Goal: Task Accomplishment & Management: Use online tool/utility

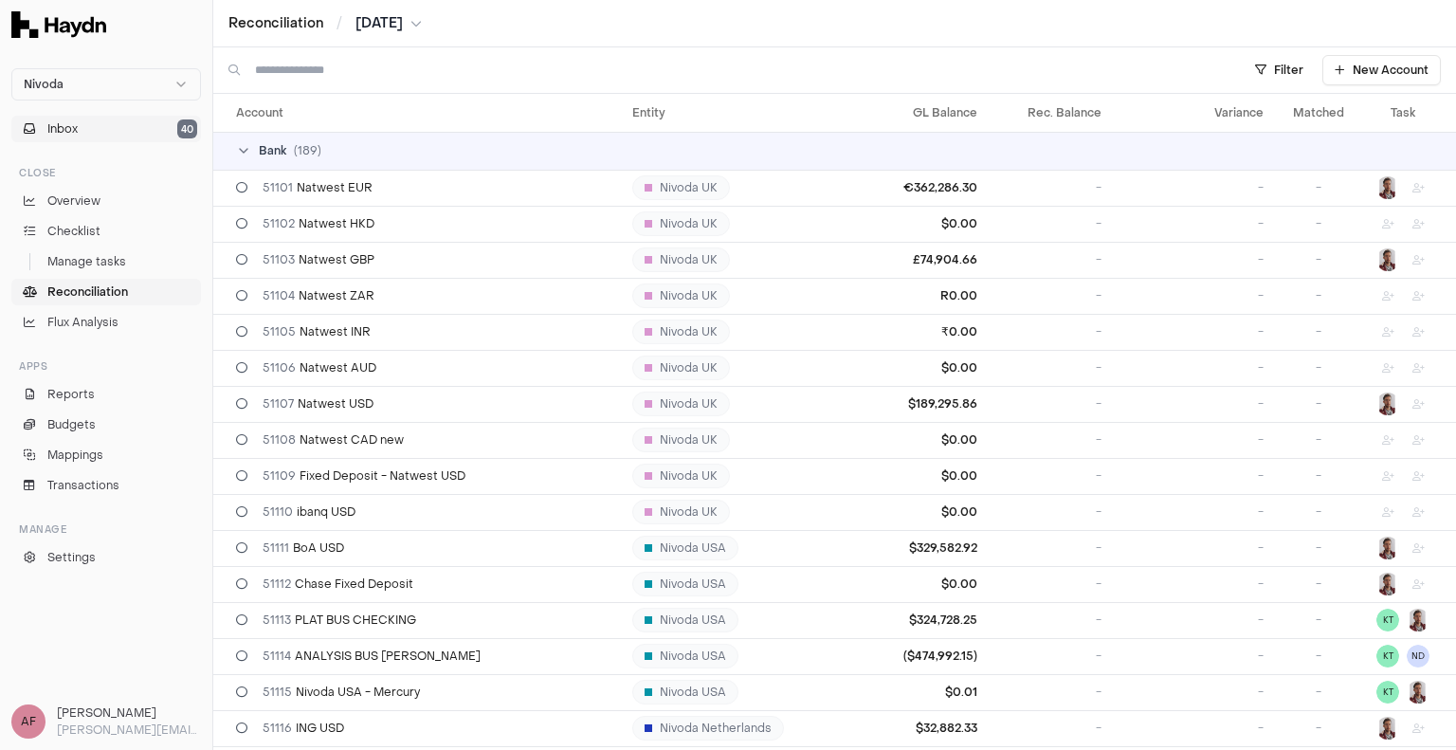
click at [70, 128] on span "Inbox" at bounding box center [62, 128] width 30 height 17
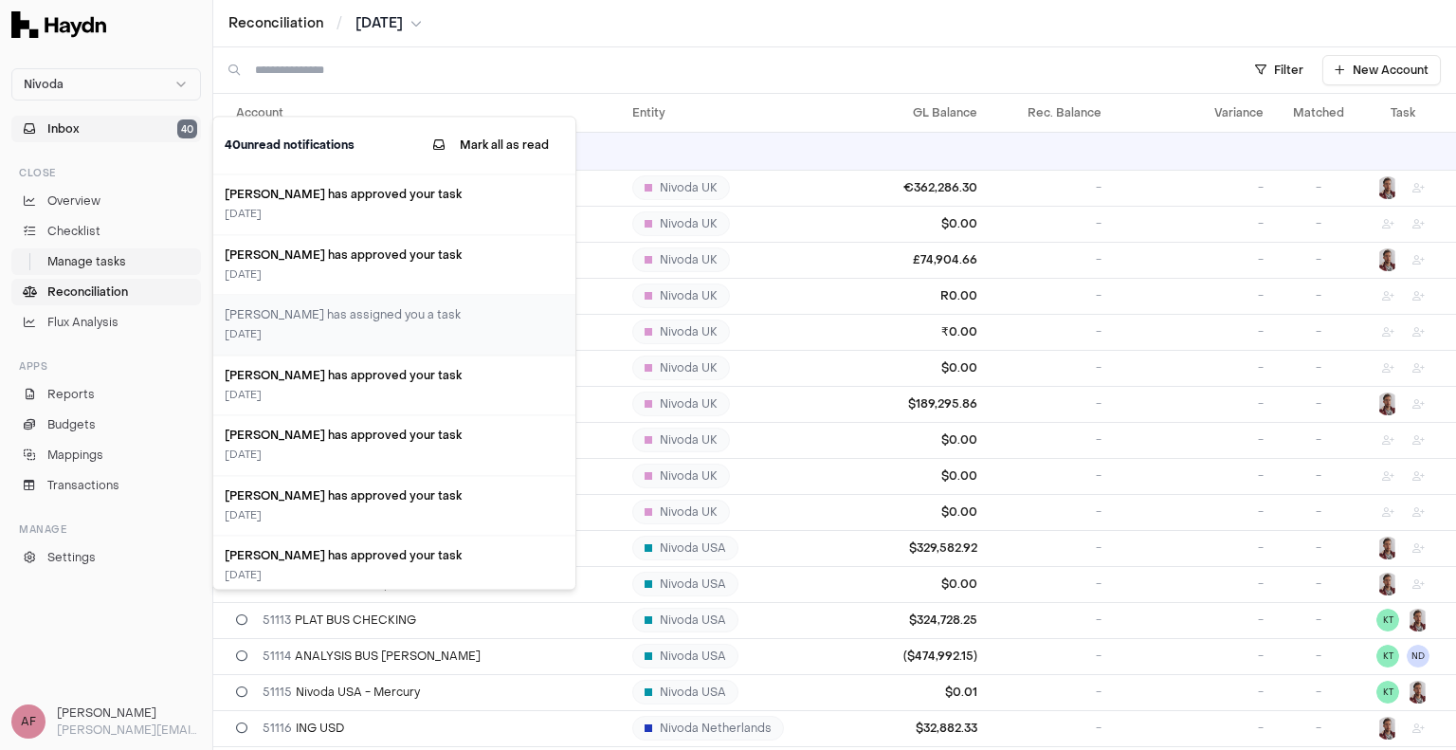
click at [94, 255] on span "Manage tasks" at bounding box center [86, 261] width 79 height 17
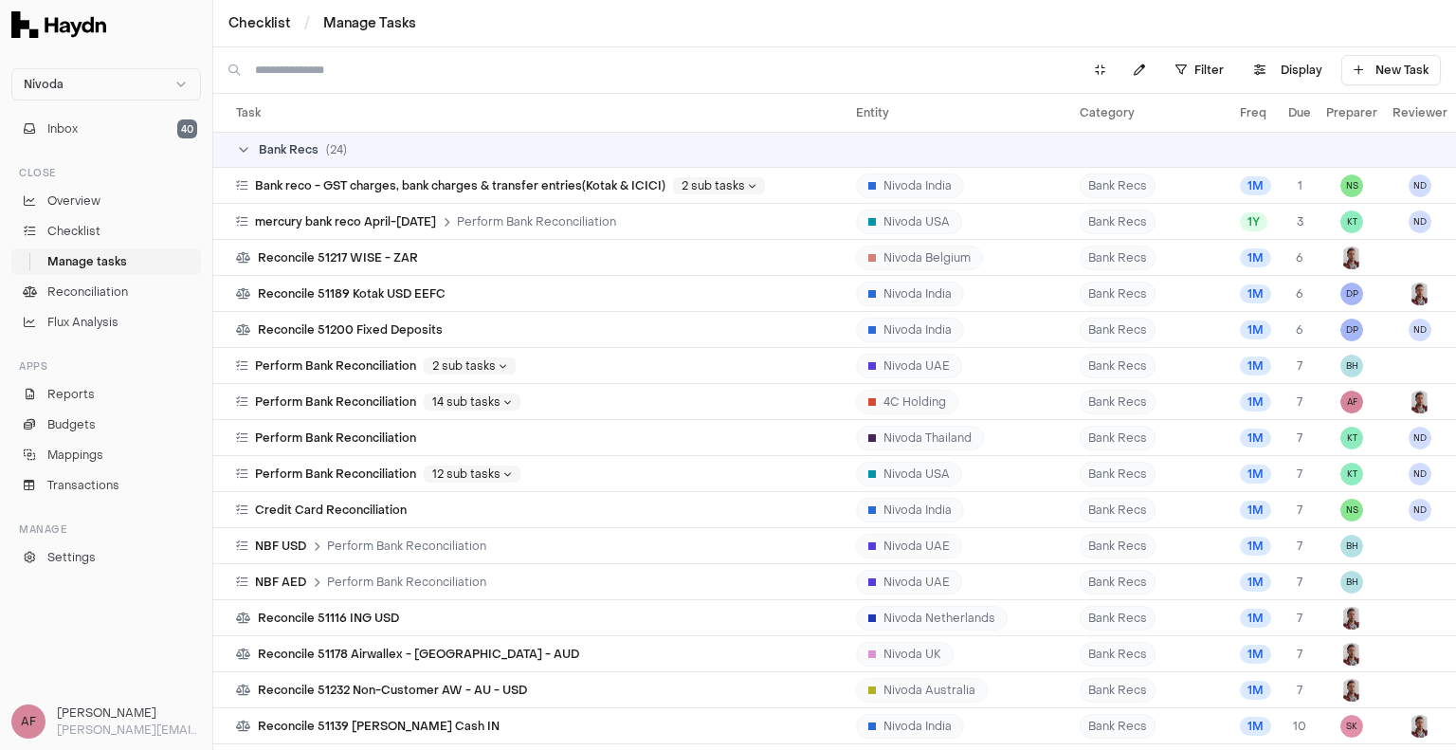
click at [73, 215] on ul "Overview Checklist Manage tasks Reconciliation Flux Analysis" at bounding box center [106, 262] width 190 height 148
click at [72, 227] on span "Checklist" at bounding box center [73, 231] width 53 height 17
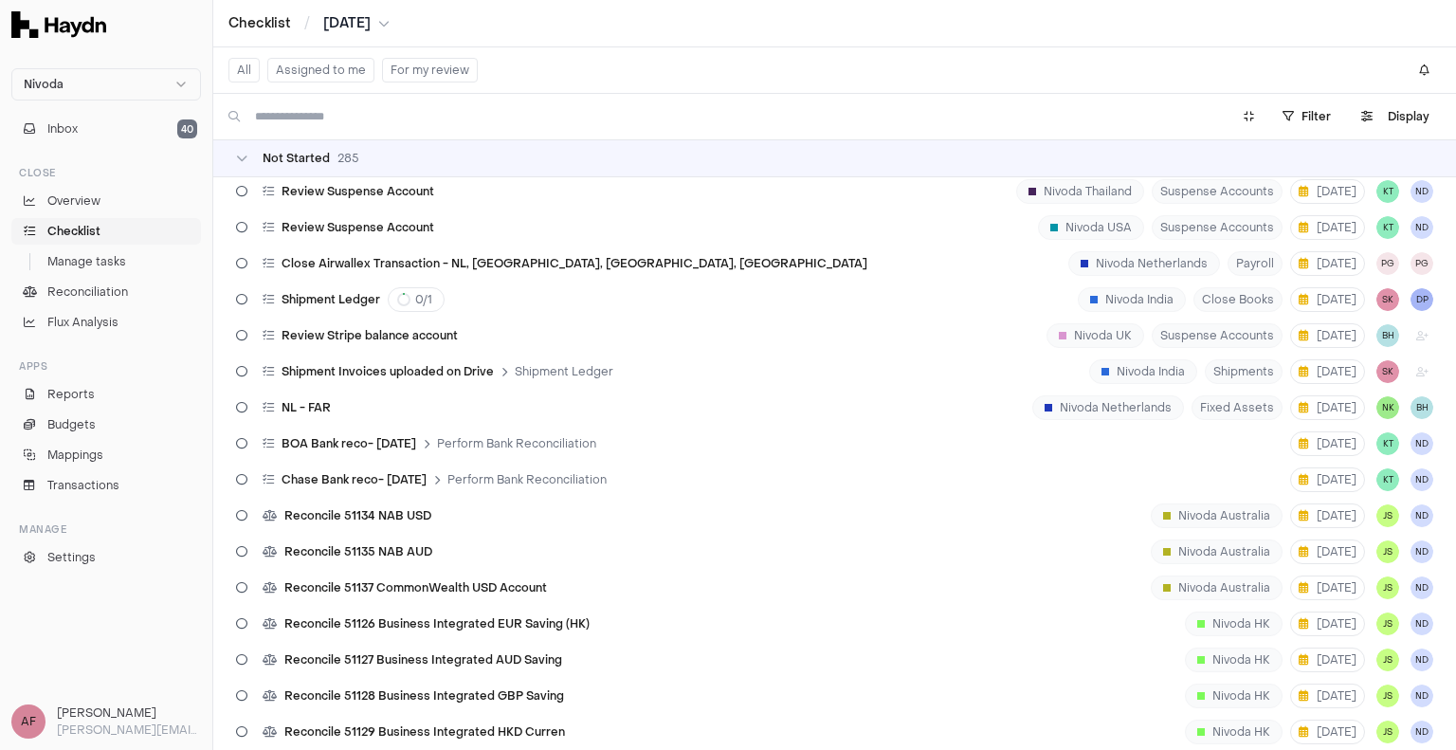
scroll to position [474, 0]
click at [1293, 119] on html "Nivoda Inbox 40 Close Overview Checklist Manage tasks Reconciliation Flux Analy…" at bounding box center [728, 375] width 1456 height 750
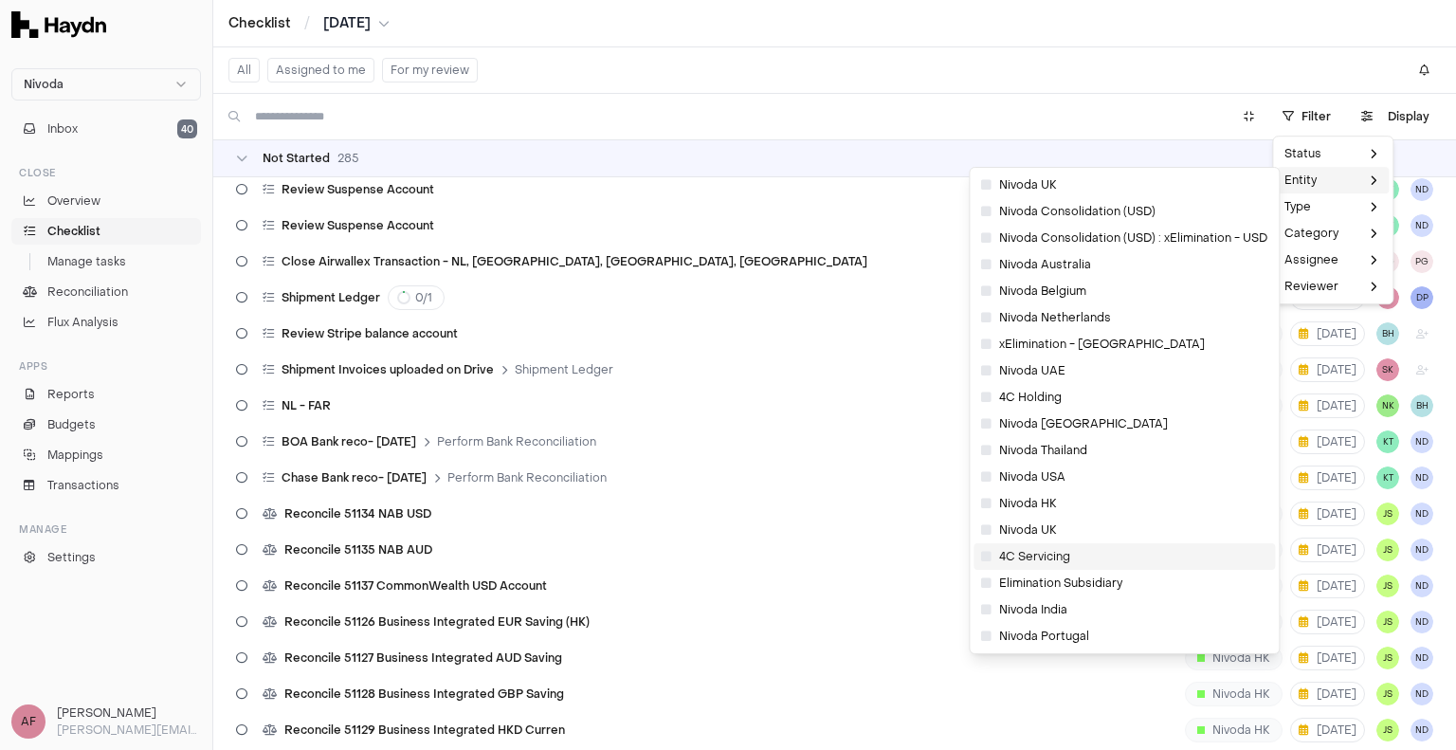
click at [1044, 553] on span "4C Servicing" at bounding box center [1025, 556] width 89 height 15
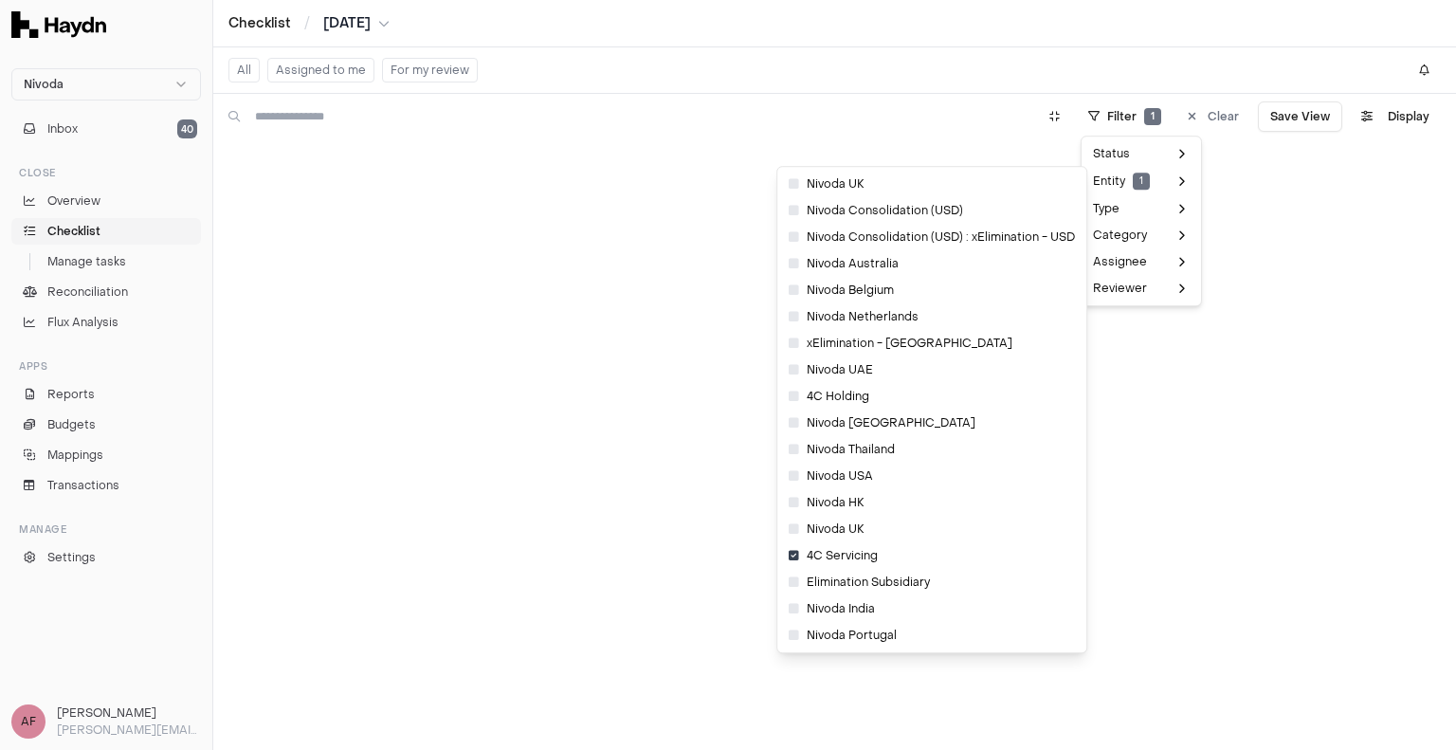
scroll to position [31, 0]
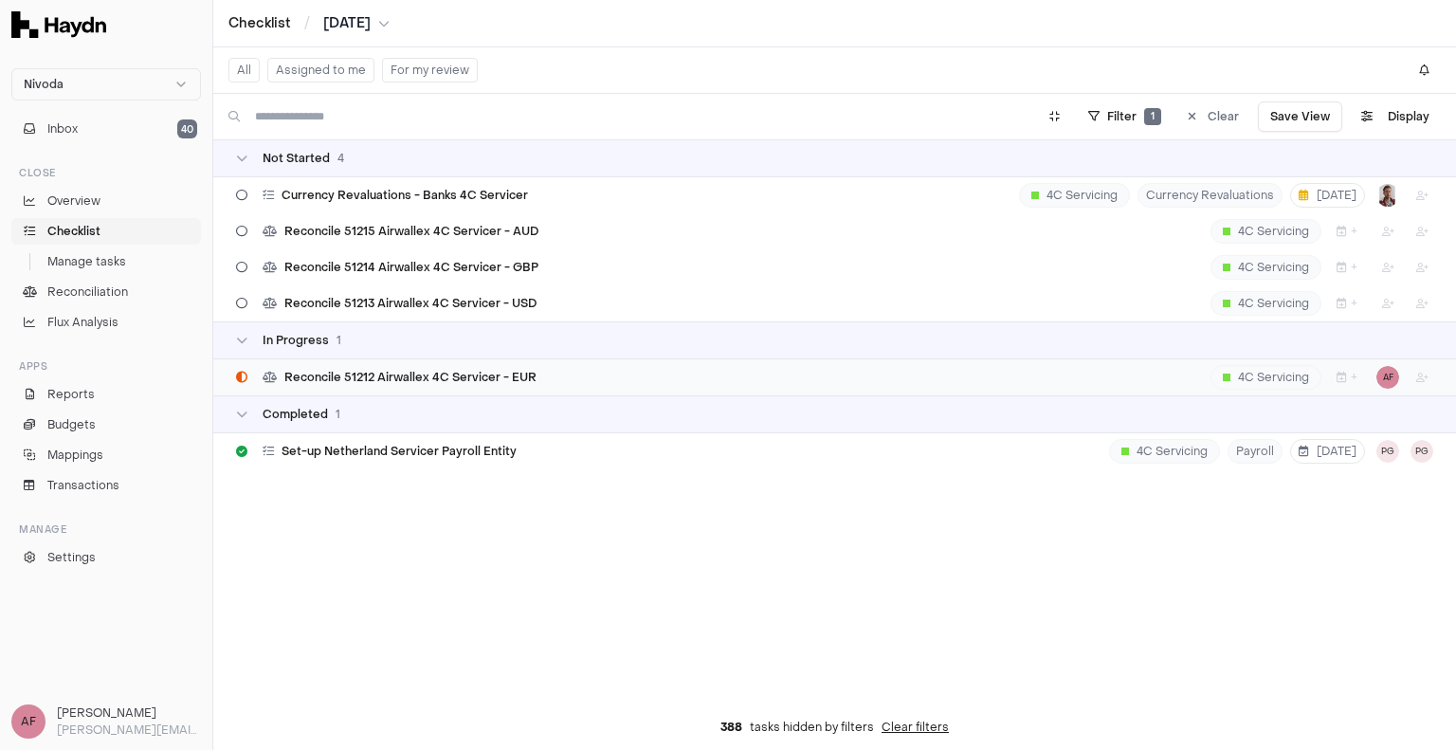
click at [405, 377] on span "Reconcile 51212 Airwallex 4C Servicer - EUR" at bounding box center [410, 377] width 252 height 15
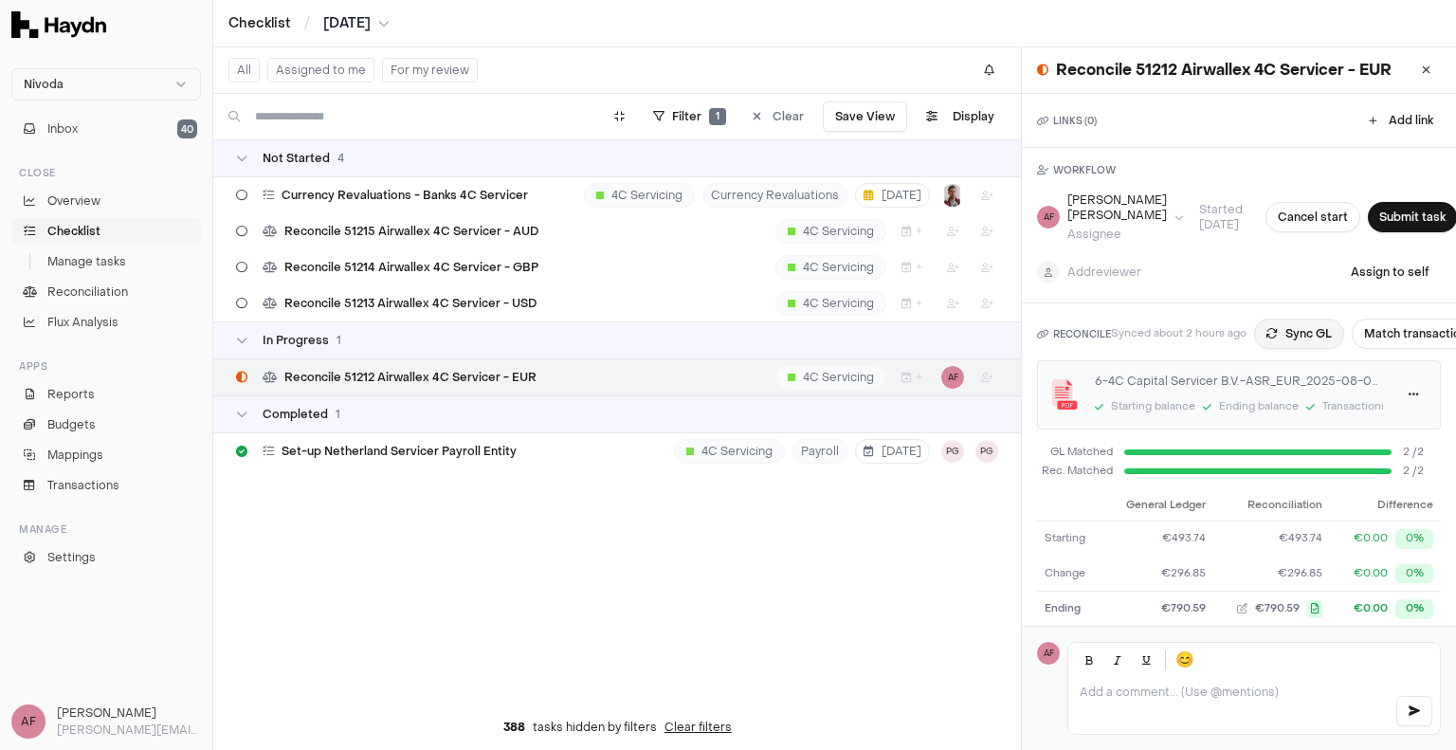
click at [1266, 333] on icon at bounding box center [1271, 333] width 11 height 11
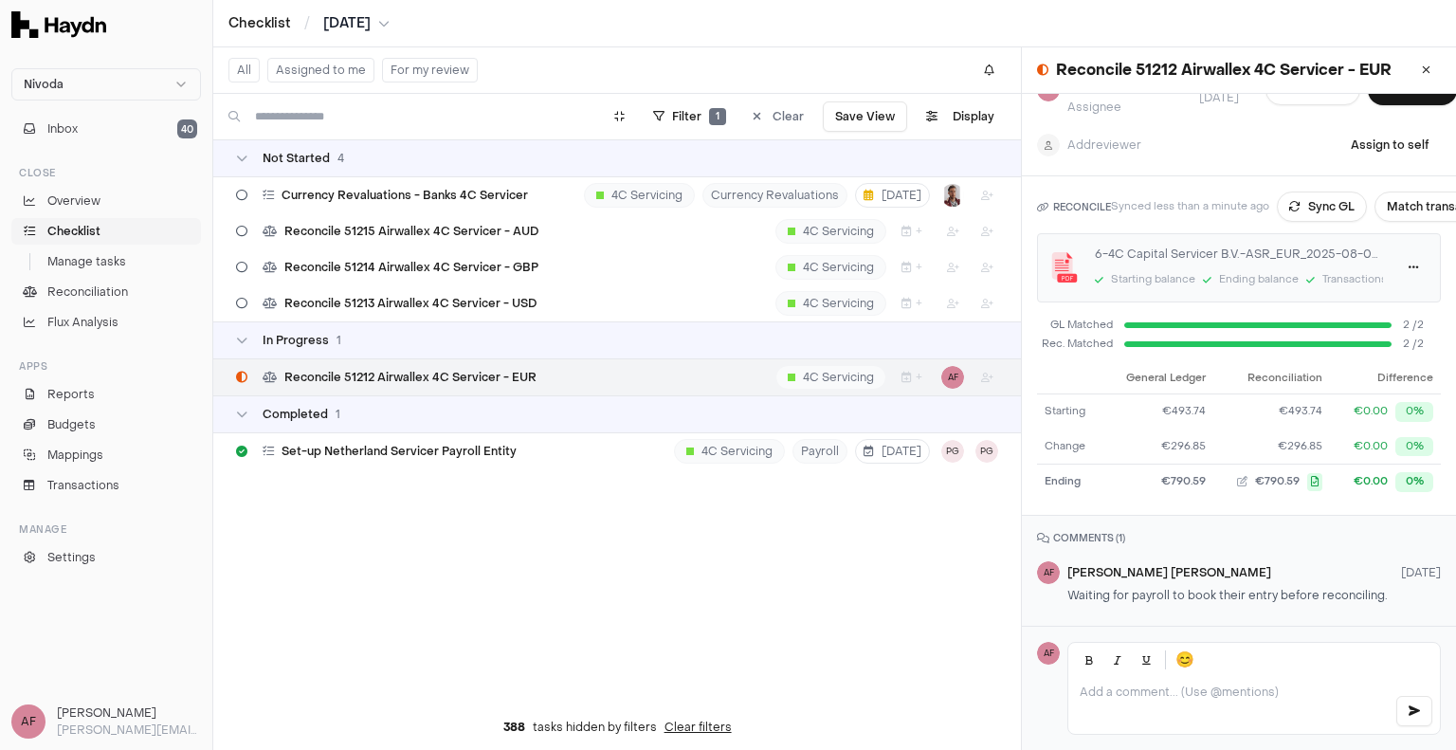
scroll to position [44, 0]
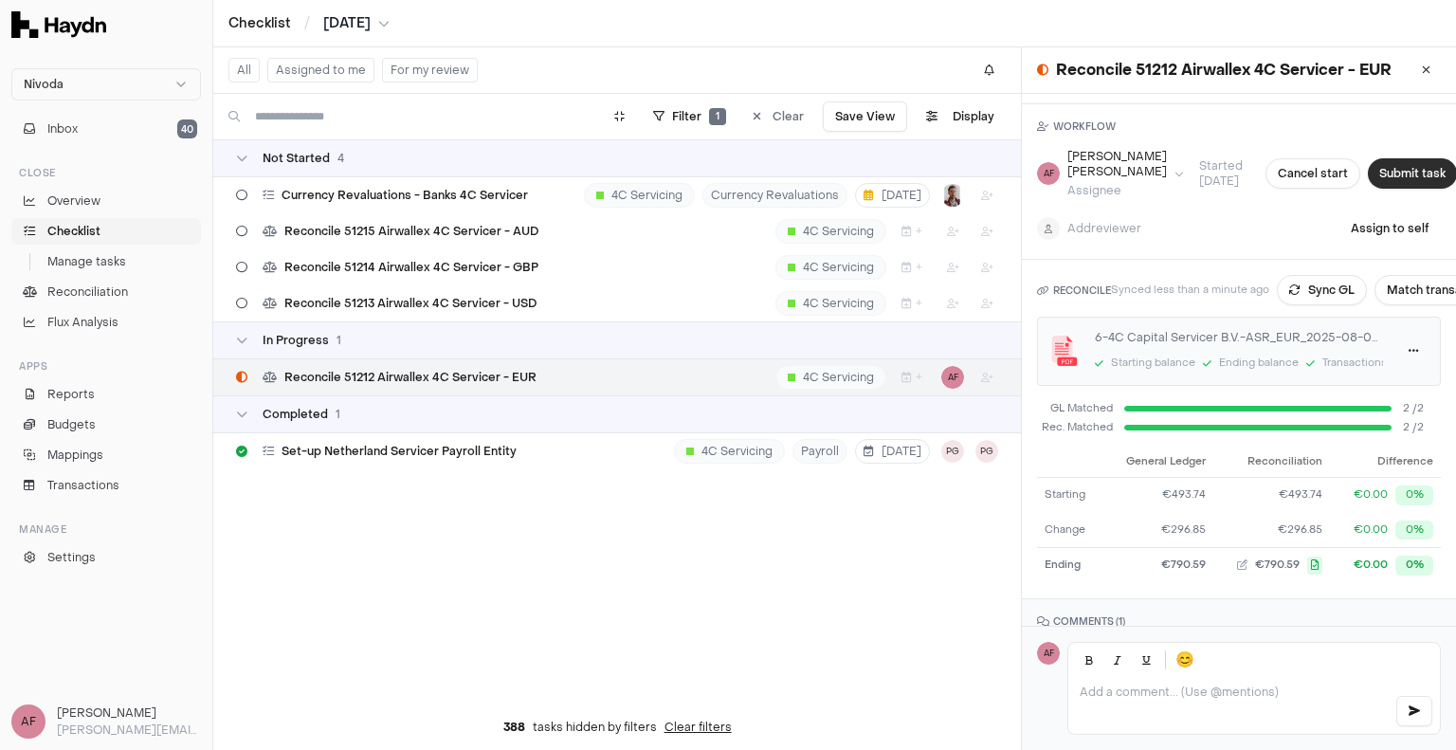
click at [1369, 170] on button "Submit task" at bounding box center [1412, 173] width 89 height 30
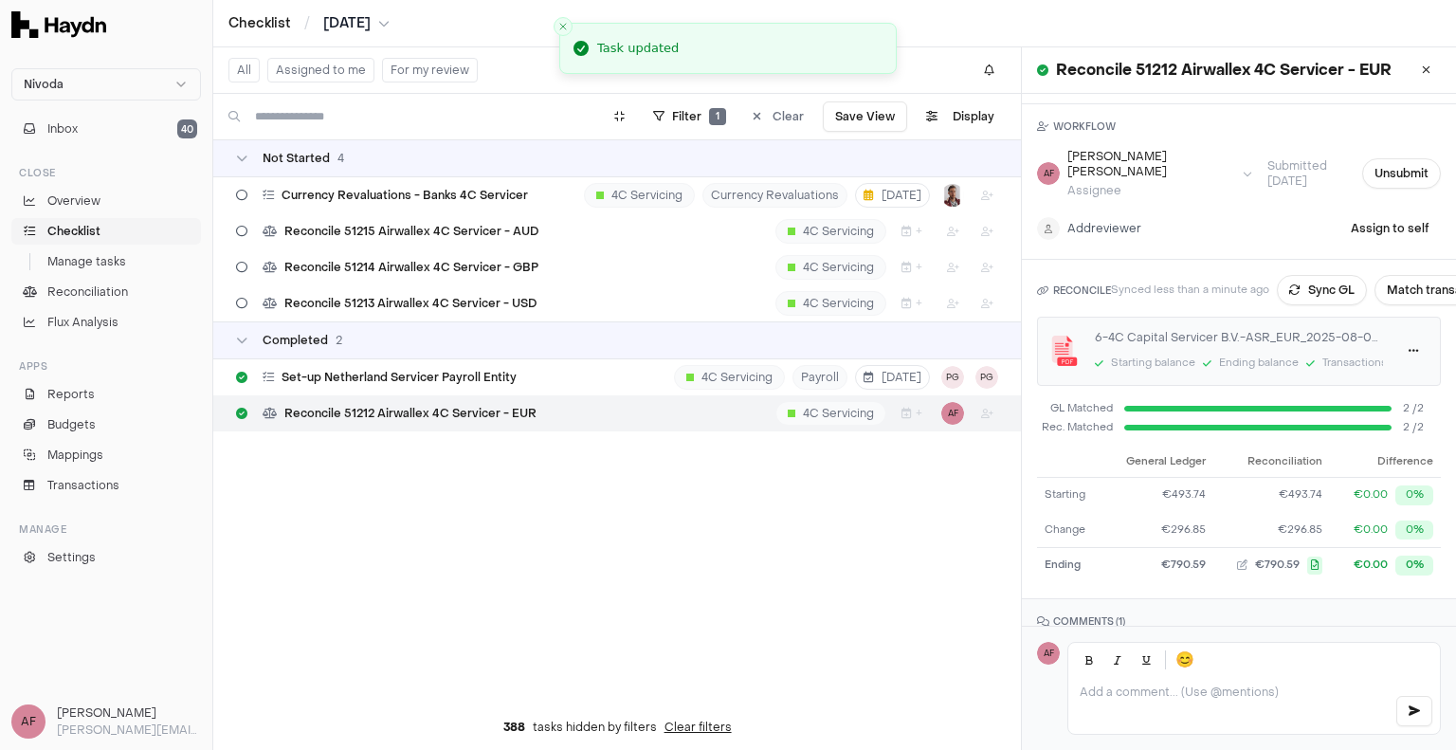
click at [1085, 213] on html "Nivoda Inbox 40 Close Overview Checklist Manage tasks Reconciliation Flux Analy…" at bounding box center [728, 375] width 1456 height 750
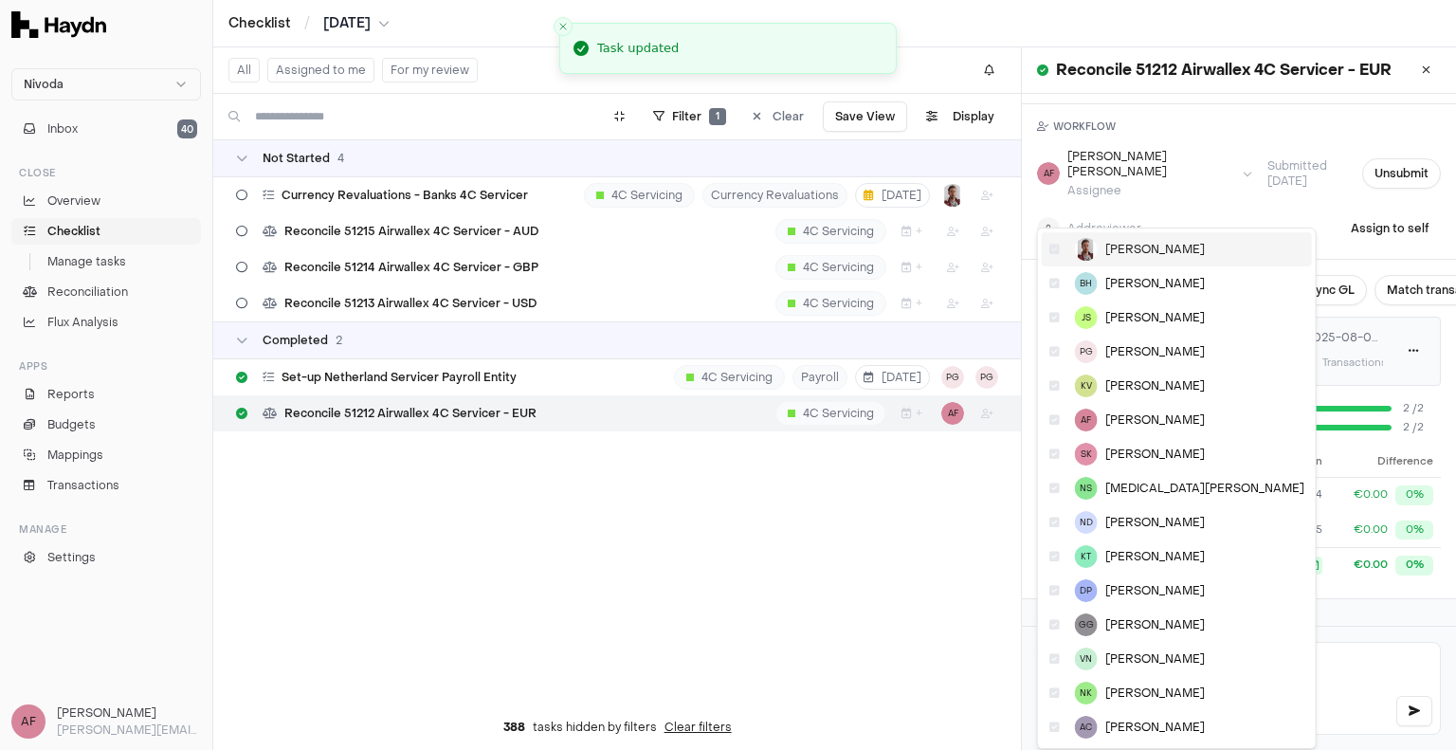
click at [1092, 247] on img at bounding box center [1086, 249] width 23 height 23
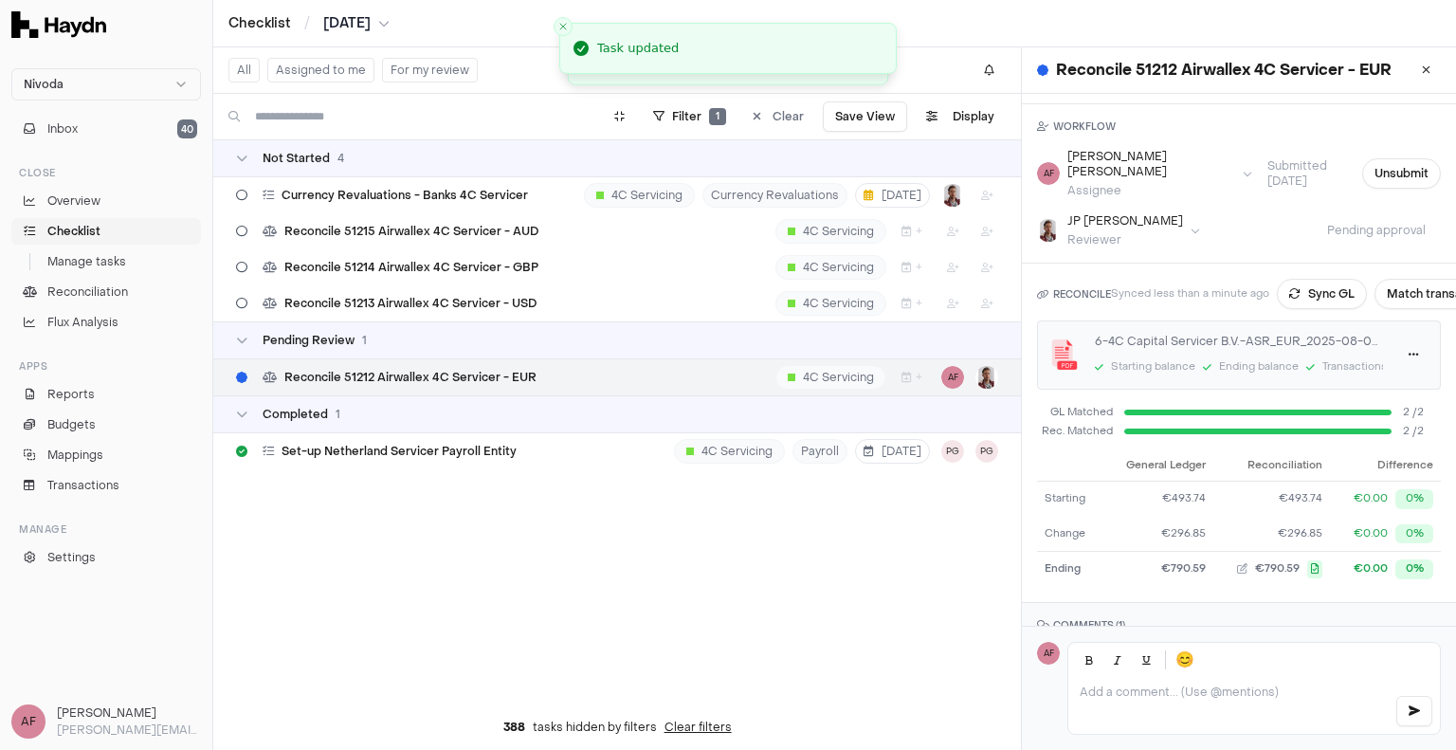
click at [1209, 213] on div "[PERSON_NAME] Reviewer Pending approval" at bounding box center [1239, 230] width 404 height 34
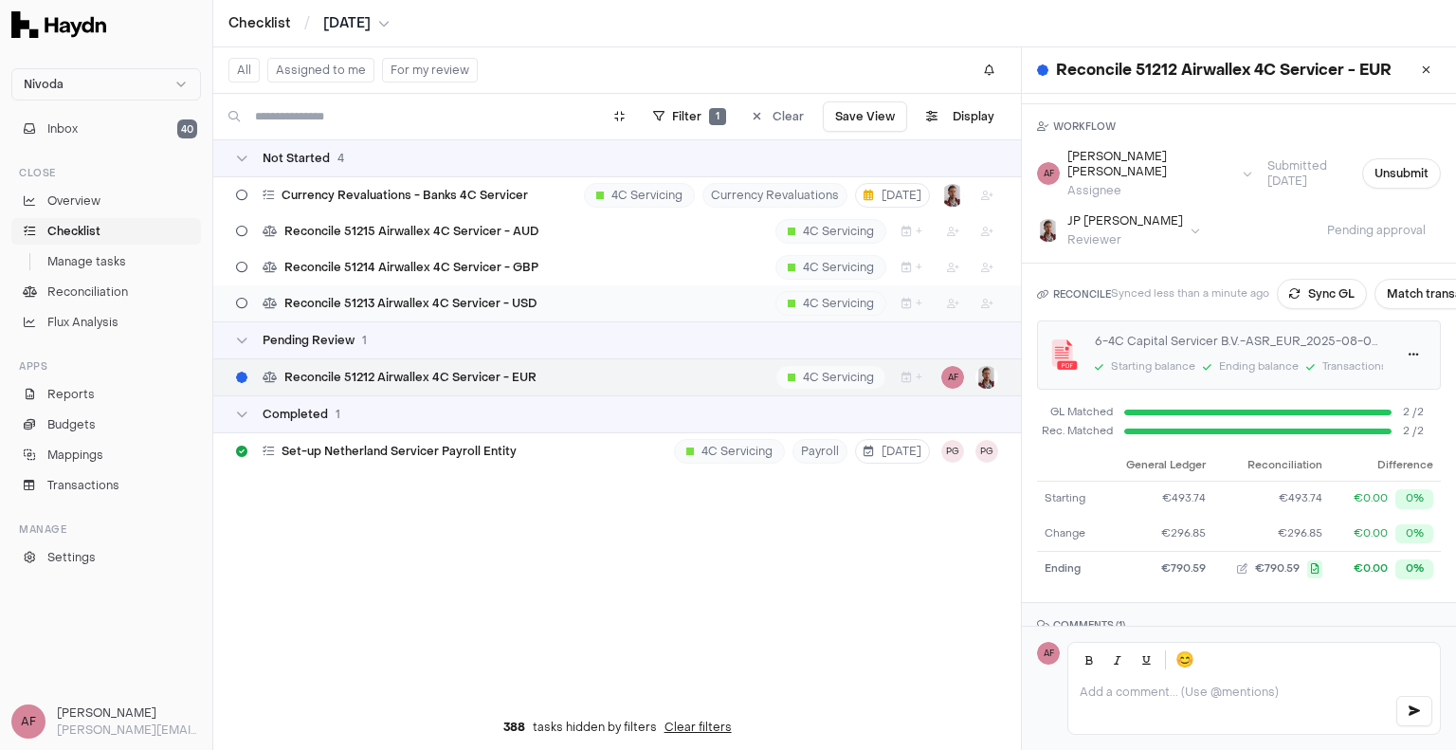
click at [439, 297] on span "Reconcile 51213 Airwallex 4C Servicer - USD" at bounding box center [410, 303] width 252 height 15
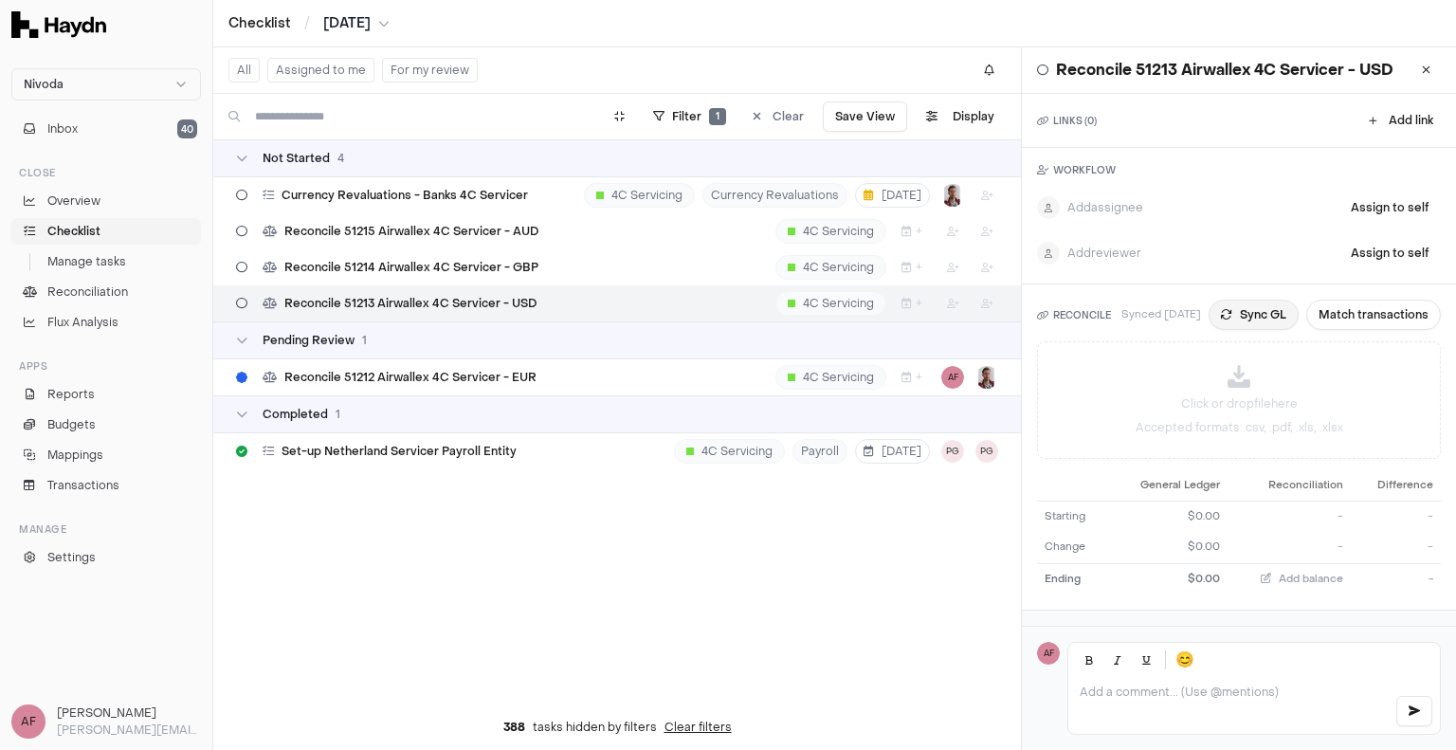
click at [1251, 309] on button "Sync GL" at bounding box center [1253, 314] width 90 height 30
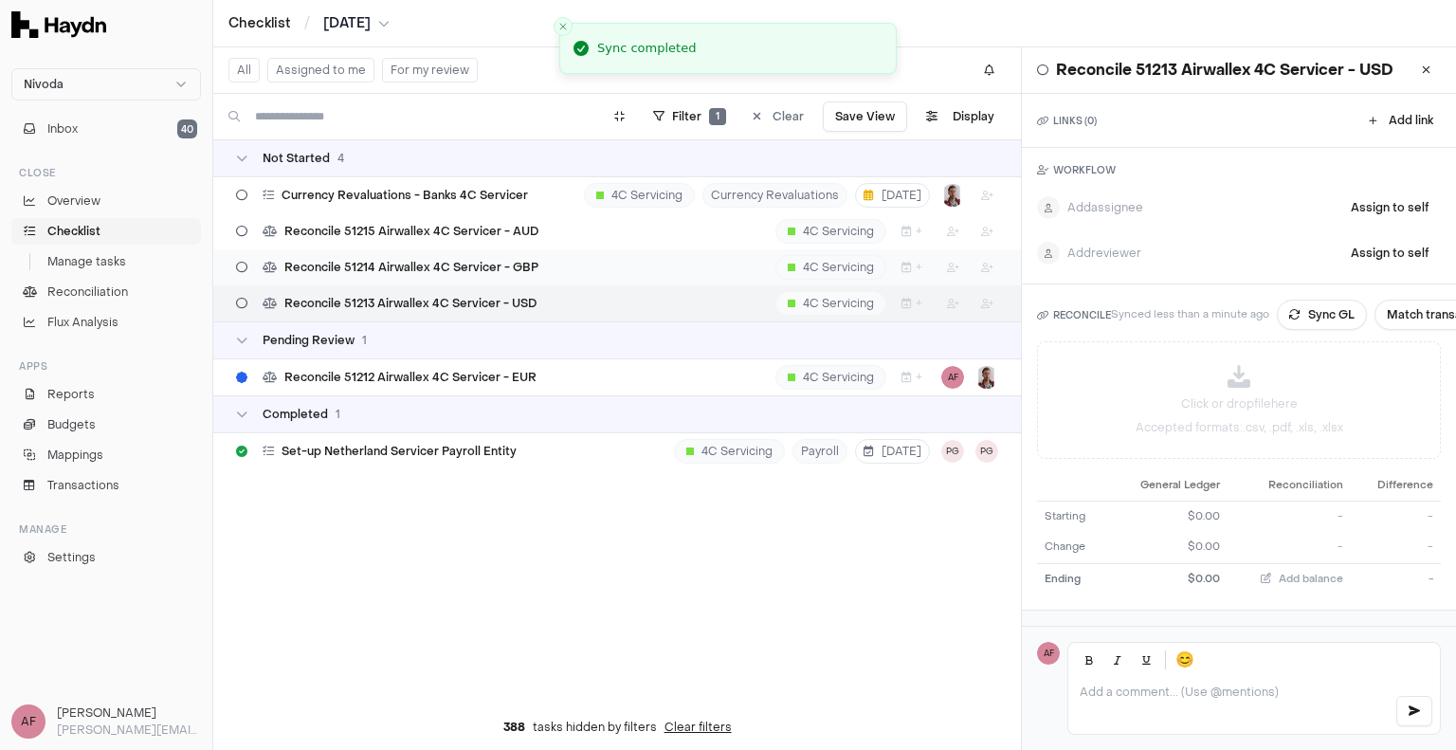
click at [511, 264] on span "Reconcile 51214 Airwallex 4C Servicer - GBP" at bounding box center [411, 267] width 254 height 15
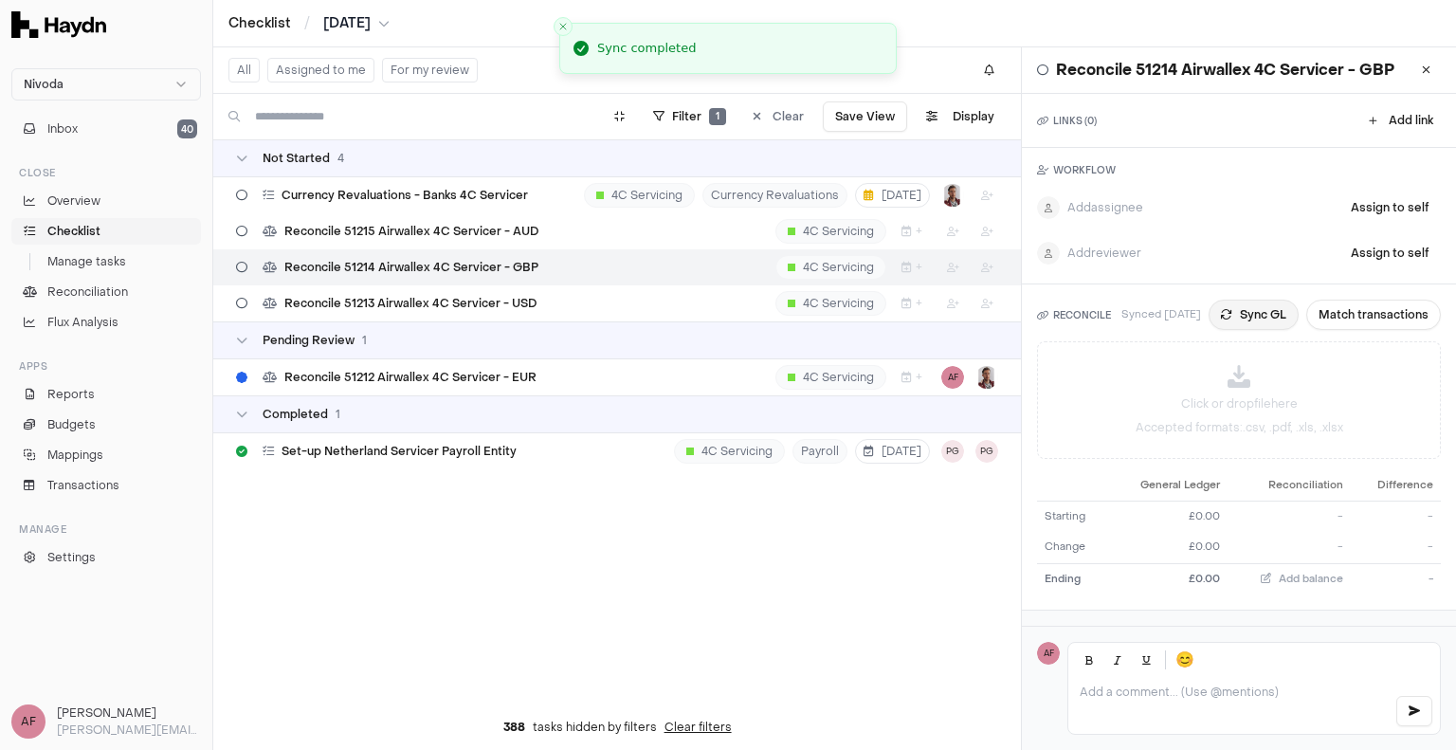
click at [1247, 314] on button "Sync GL" at bounding box center [1253, 314] width 90 height 30
click at [645, 240] on div "Reconcile 51215 Airwallex 4C Servicer - AUD 4C Servicing +" at bounding box center [616, 231] width 807 height 36
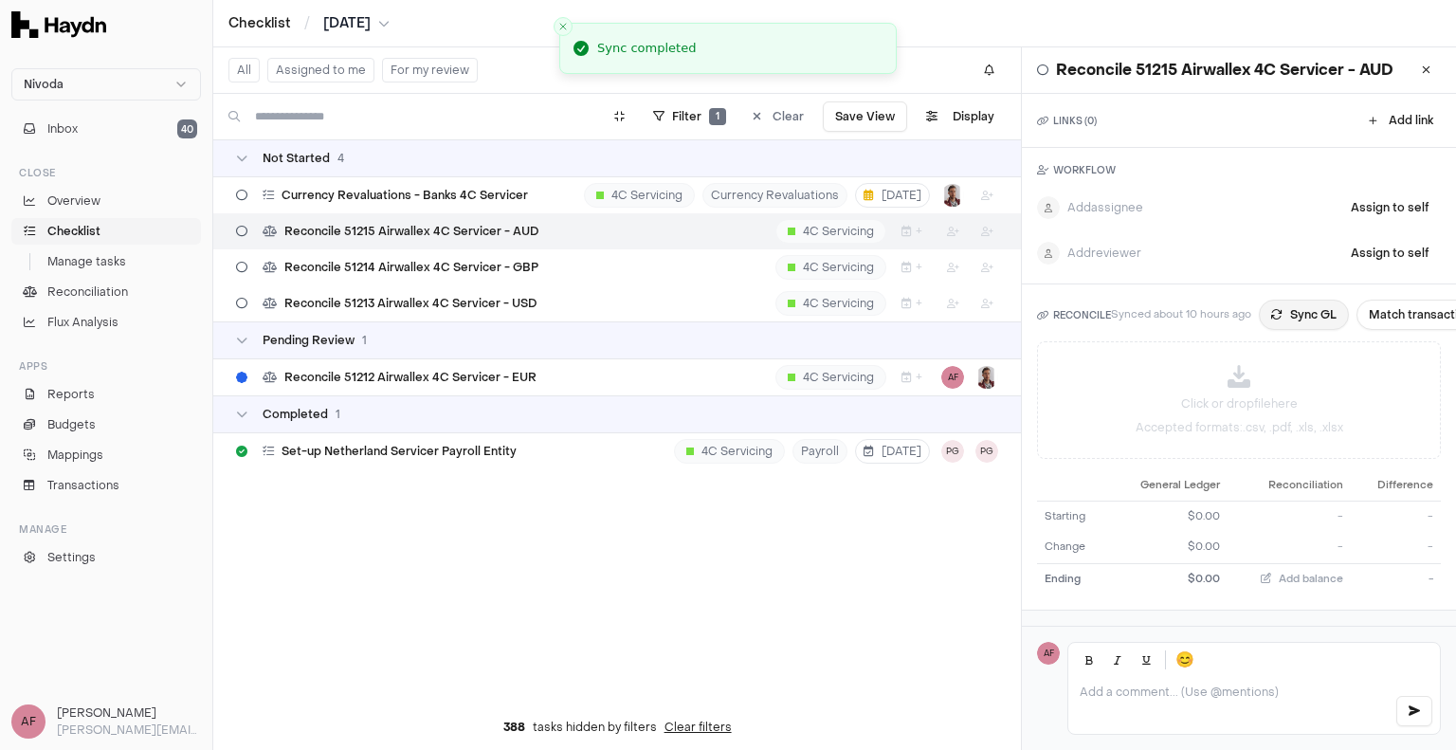
click at [1285, 322] on button "Sync GL" at bounding box center [1304, 314] width 90 height 30
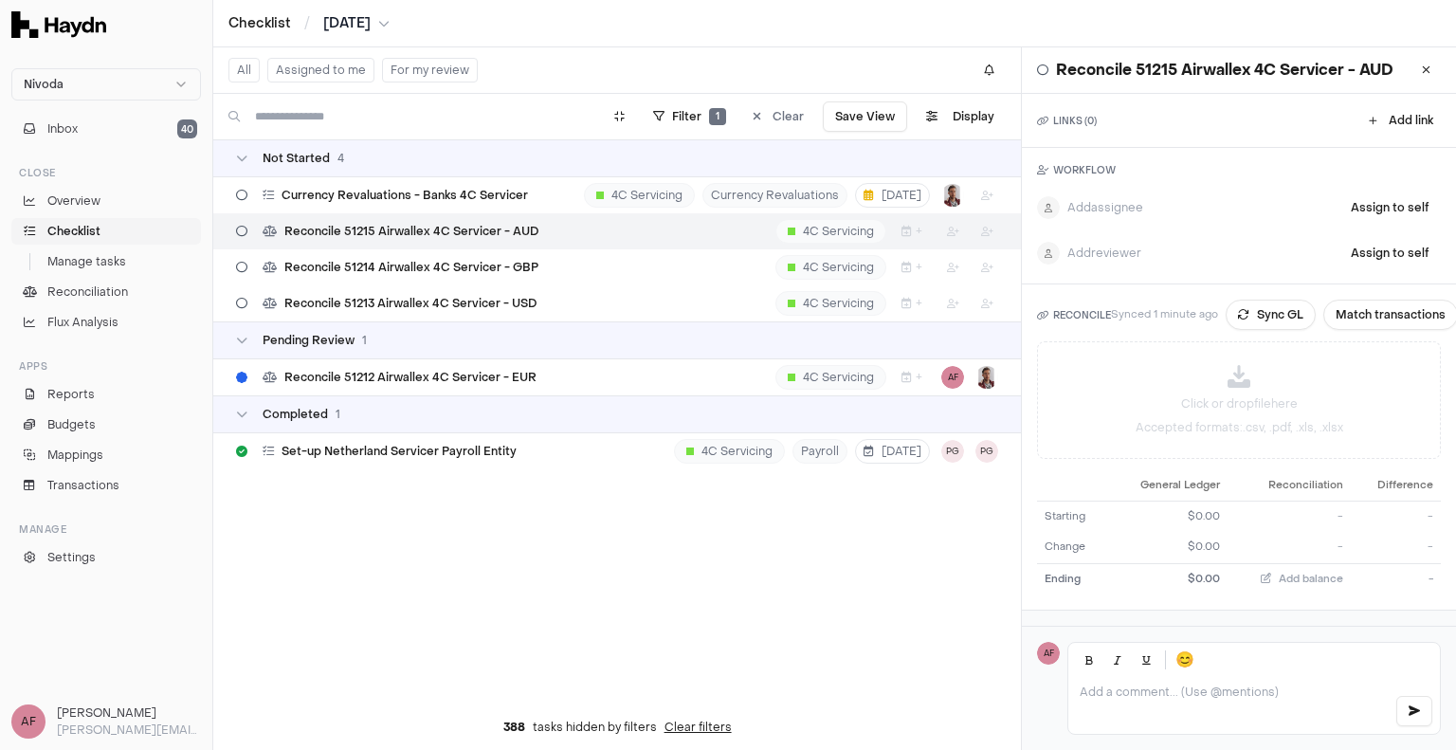
click at [577, 229] on div "Reconcile 51215 Airwallex 4C Servicer - AUD 4C Servicing +" at bounding box center [616, 231] width 807 height 36
click at [1354, 208] on button "Assign to self" at bounding box center [1389, 207] width 101 height 30
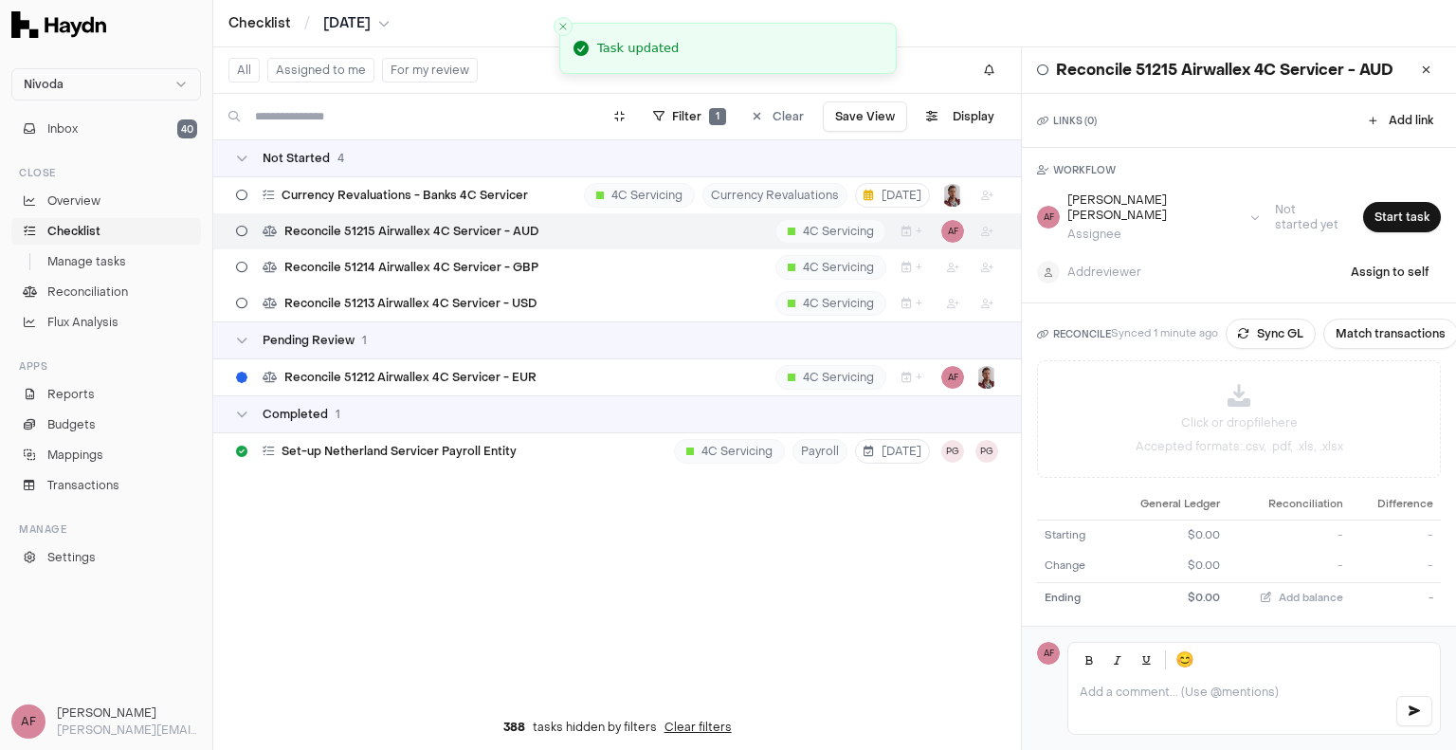
click at [1169, 687] on p at bounding box center [1228, 691] width 299 height 15
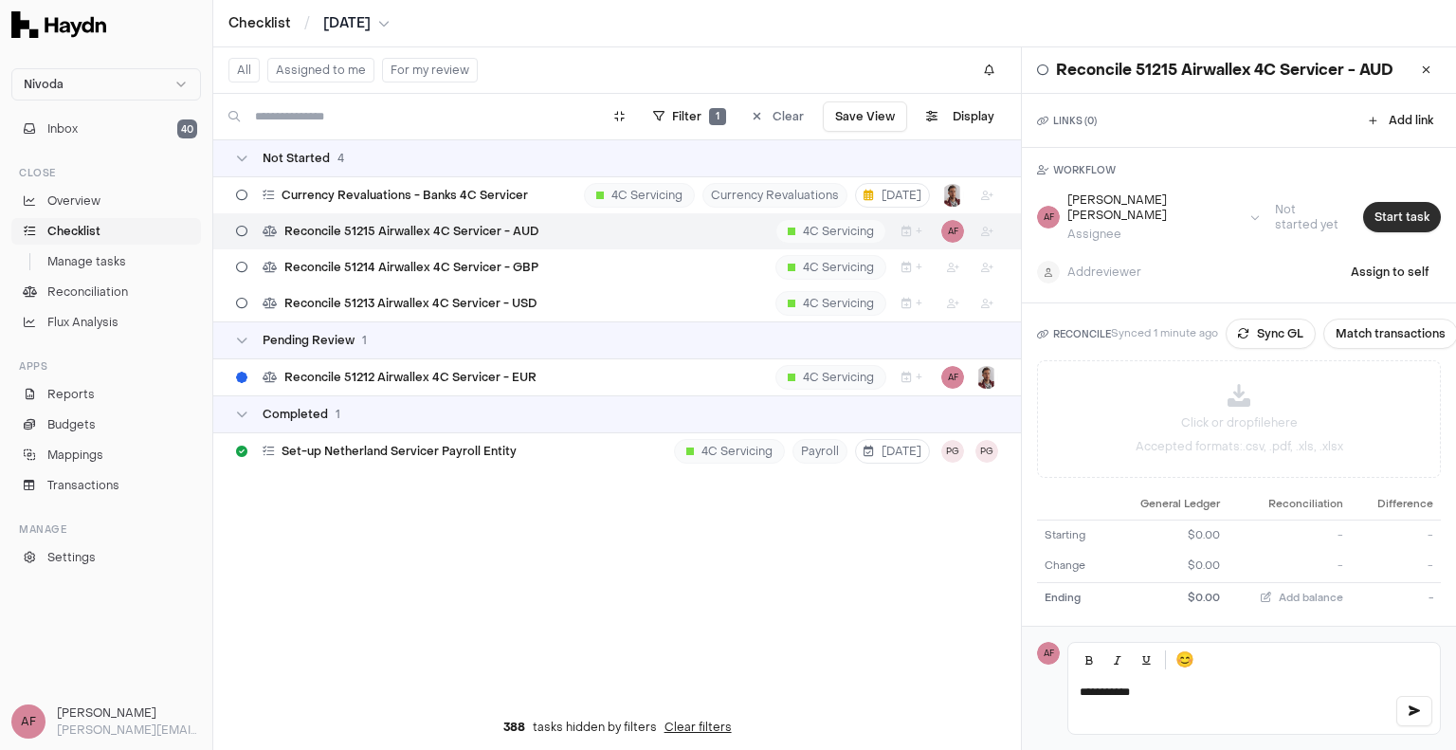
click at [1372, 209] on button "Start task" at bounding box center [1402, 217] width 78 height 30
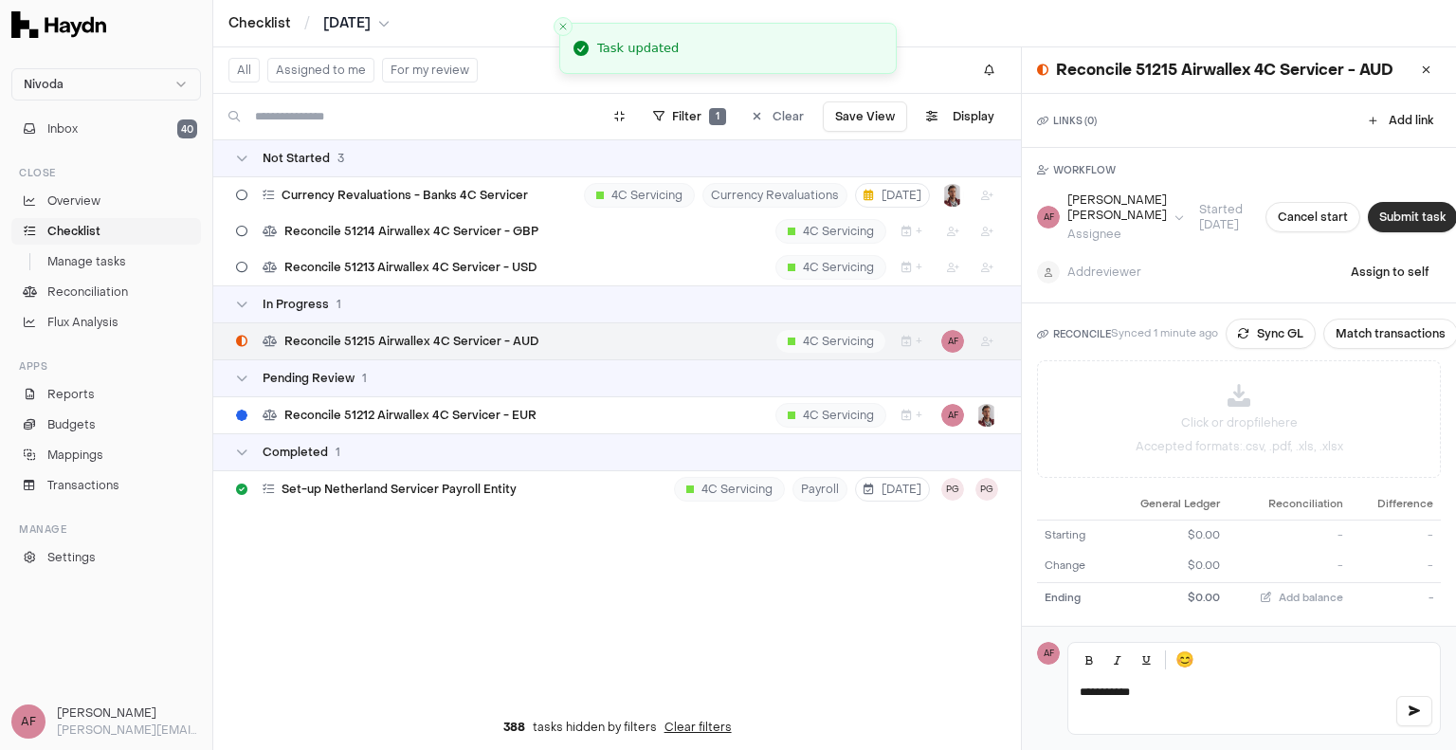
click at [1384, 222] on button "Submit task" at bounding box center [1412, 217] width 89 height 30
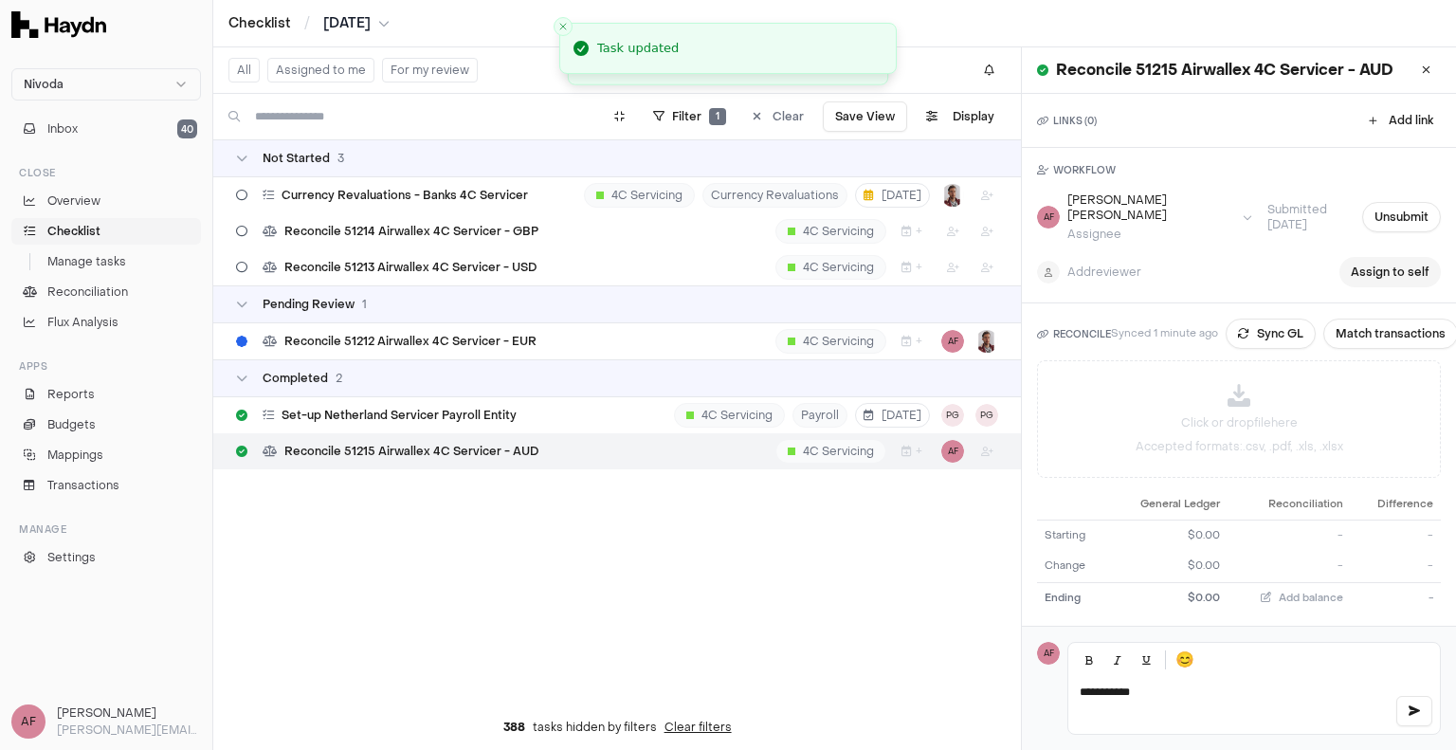
click at [1373, 257] on button "Assign to self" at bounding box center [1389, 272] width 101 height 30
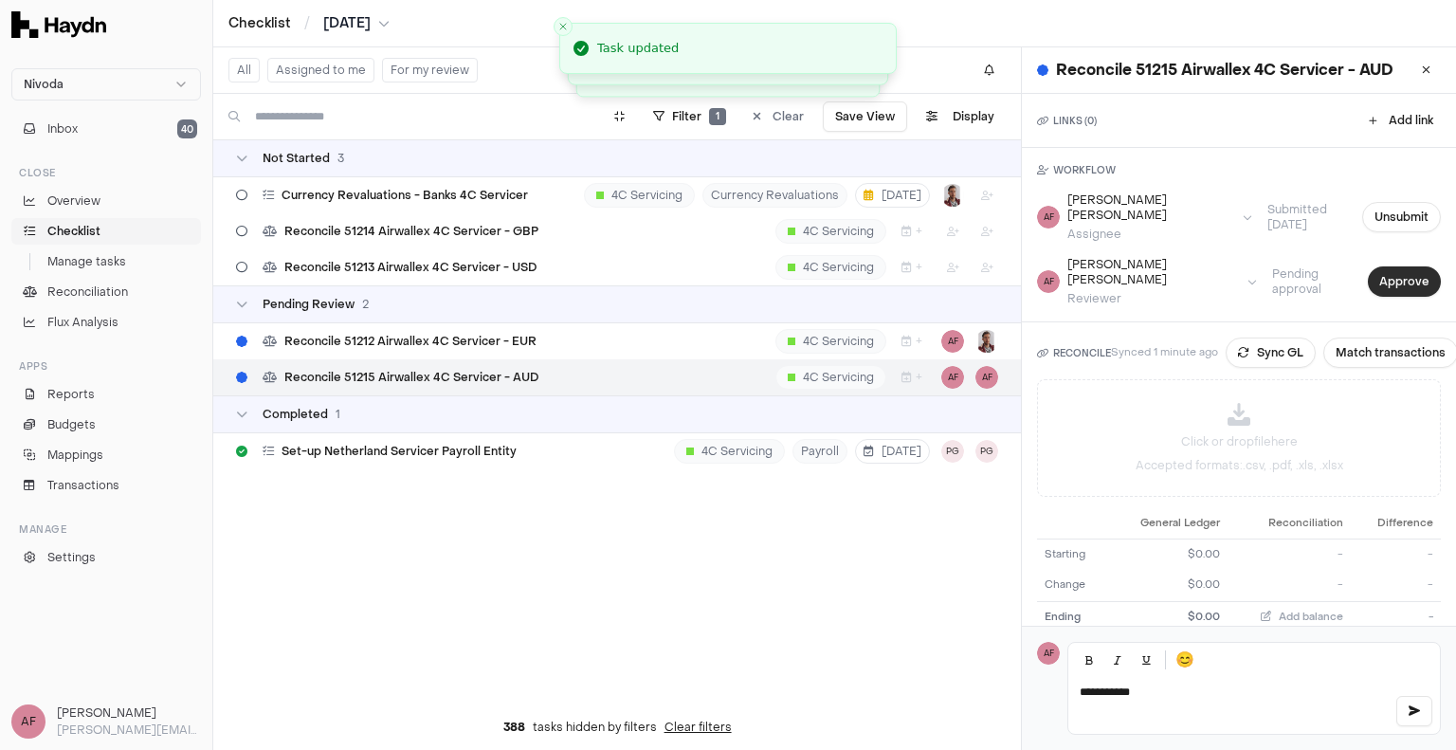
click at [1373, 266] on button "Approve" at bounding box center [1404, 281] width 73 height 30
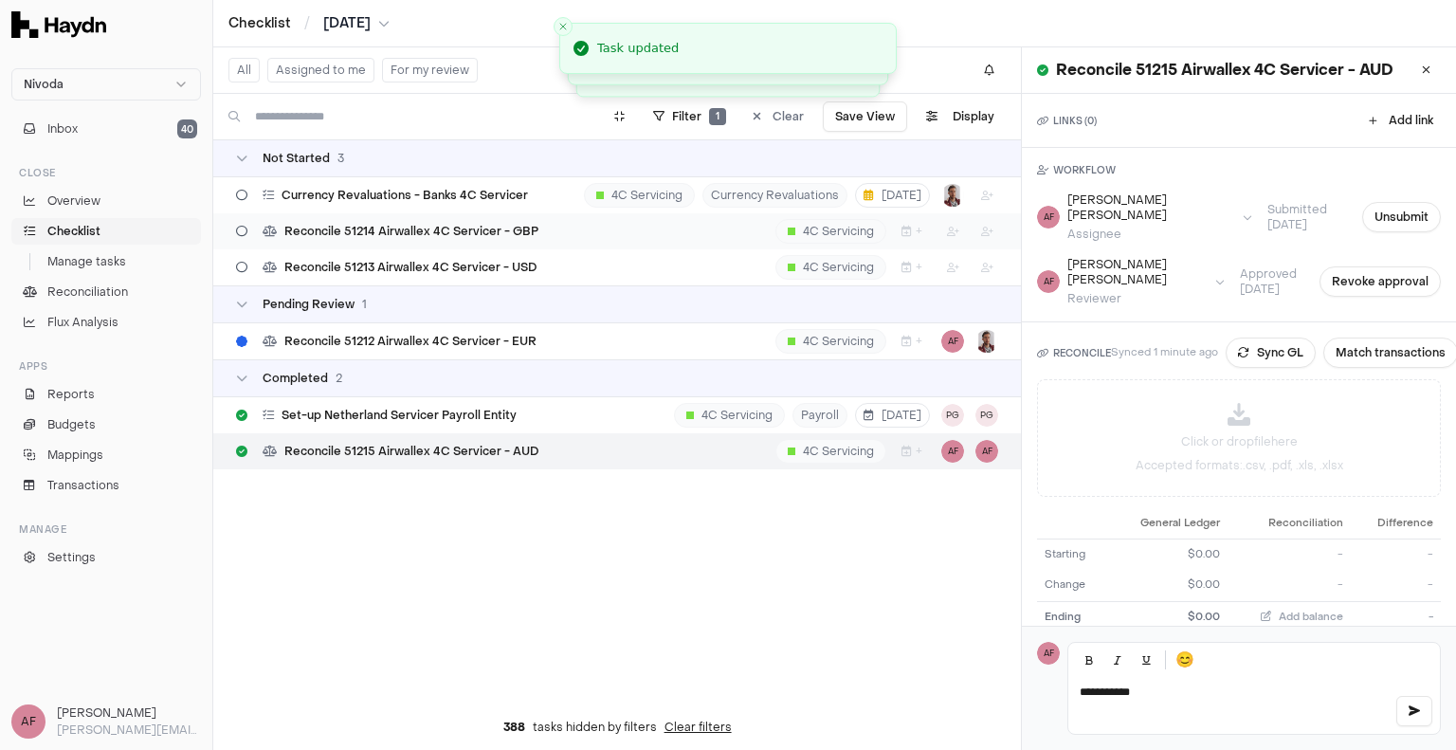
click at [466, 234] on span "Reconcile 51214 Airwallex 4C Servicer - GBP" at bounding box center [411, 231] width 254 height 15
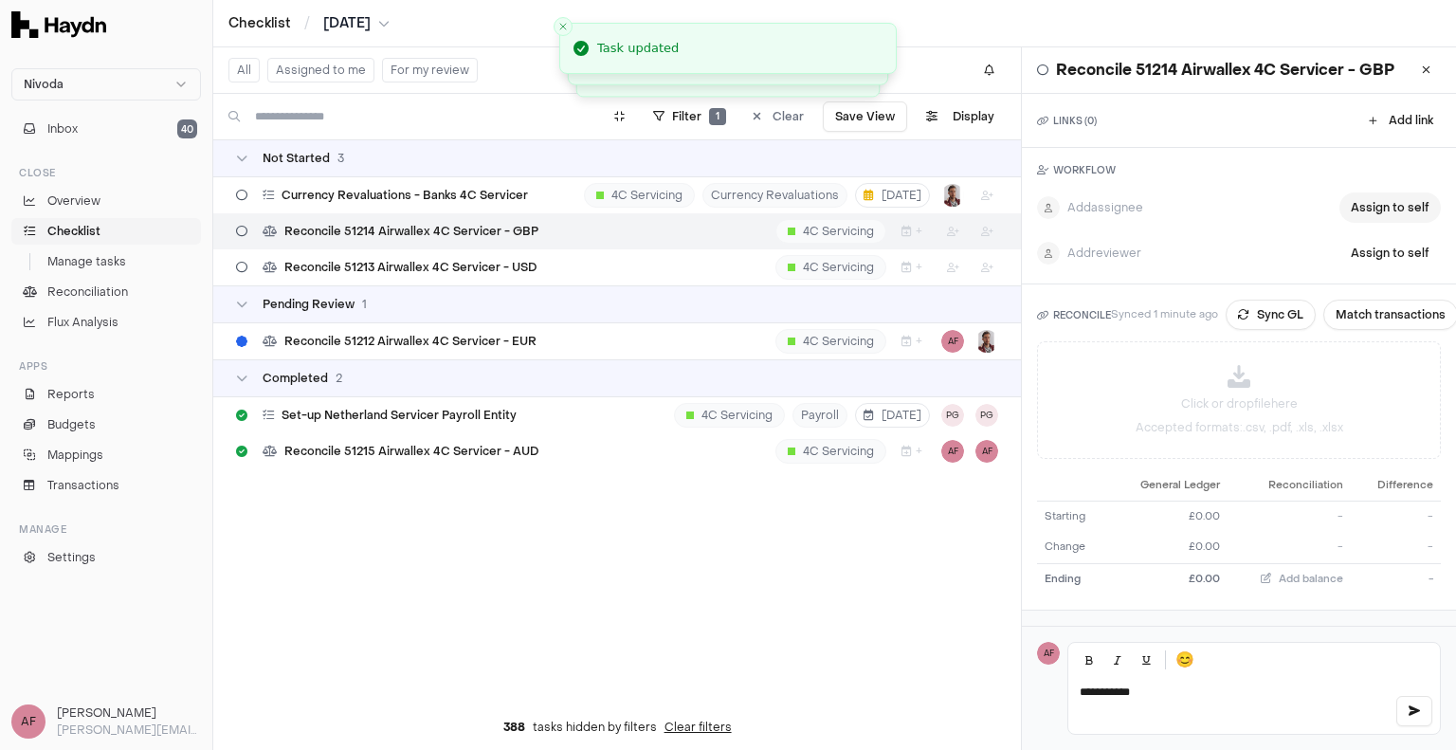
click at [1351, 212] on button "Assign to self" at bounding box center [1389, 207] width 101 height 30
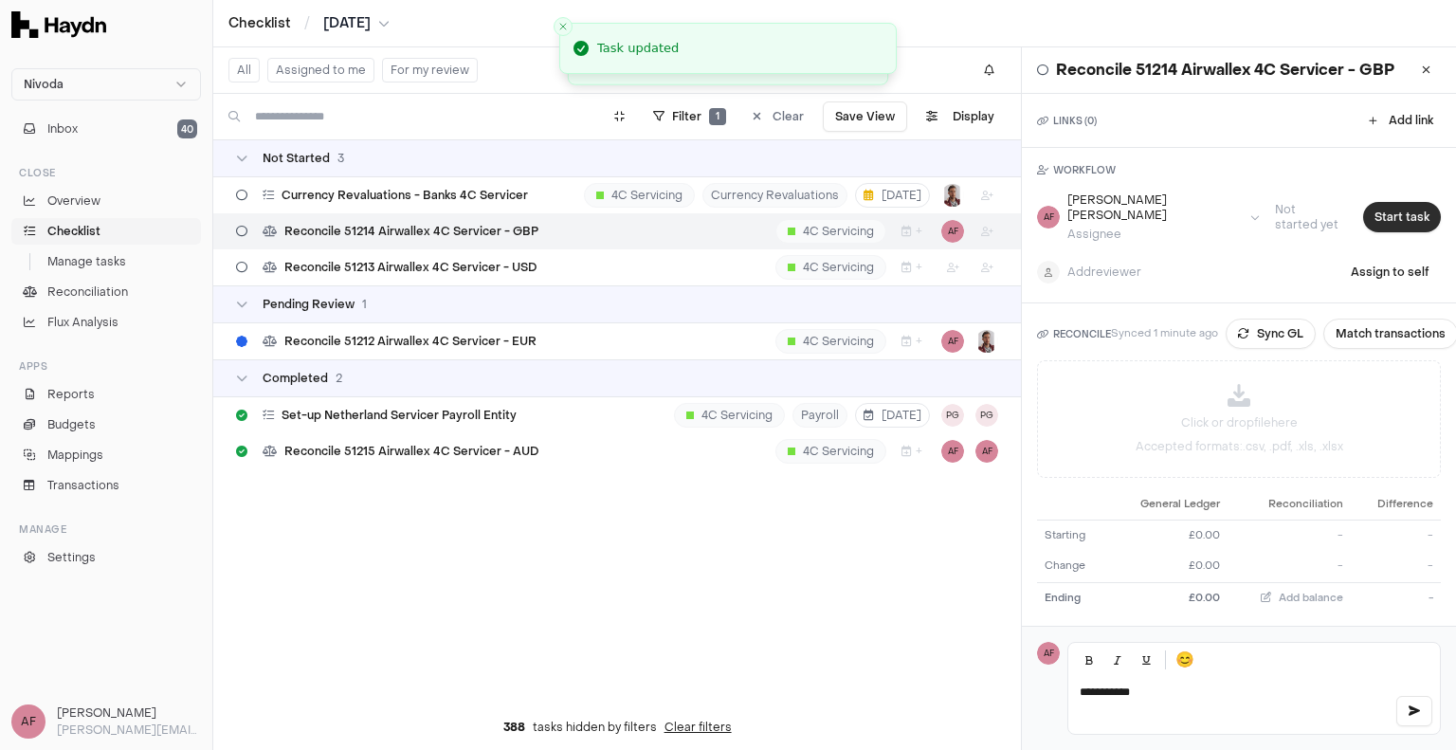
click at [1363, 208] on button "Start task" at bounding box center [1402, 217] width 78 height 30
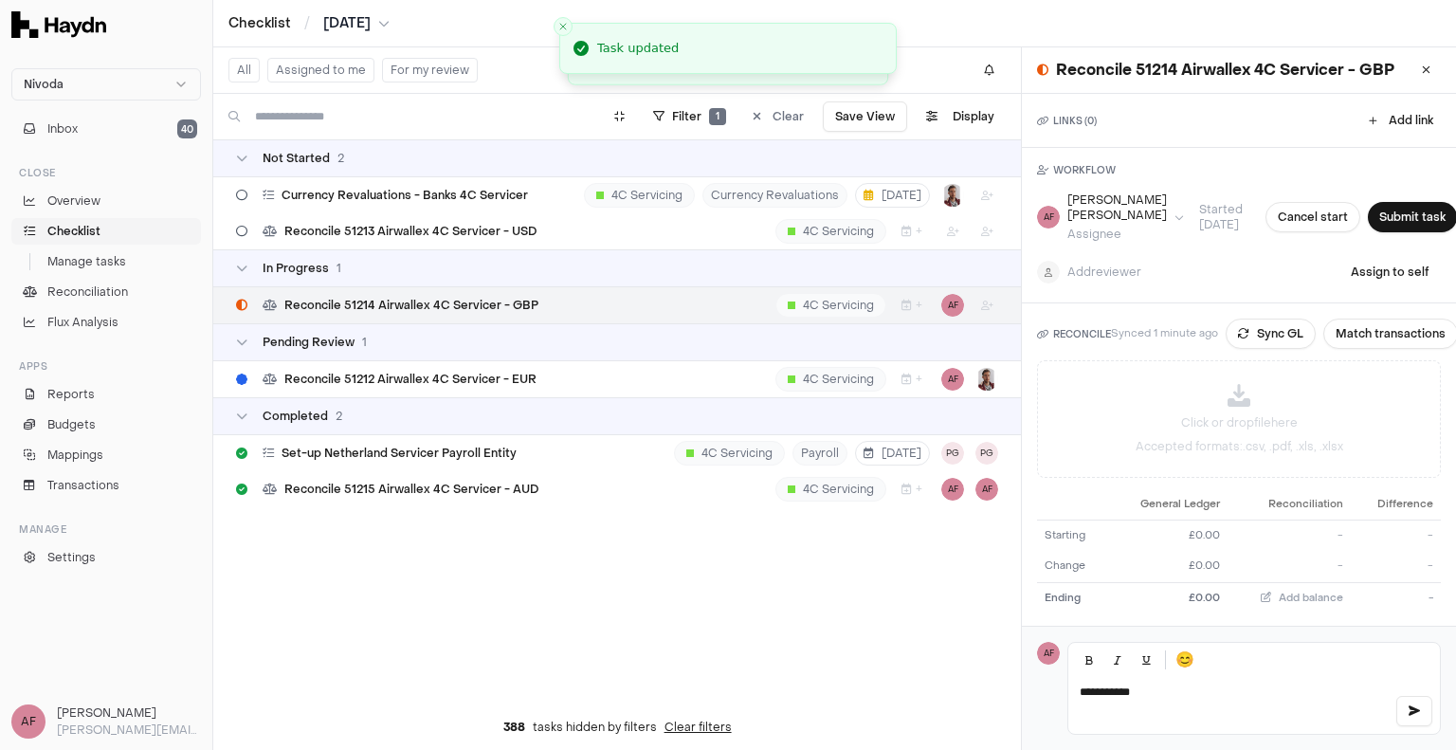
click at [1145, 698] on p "**********" at bounding box center [1228, 691] width 299 height 15
click at [1356, 265] on button "Assign to self" at bounding box center [1389, 272] width 101 height 30
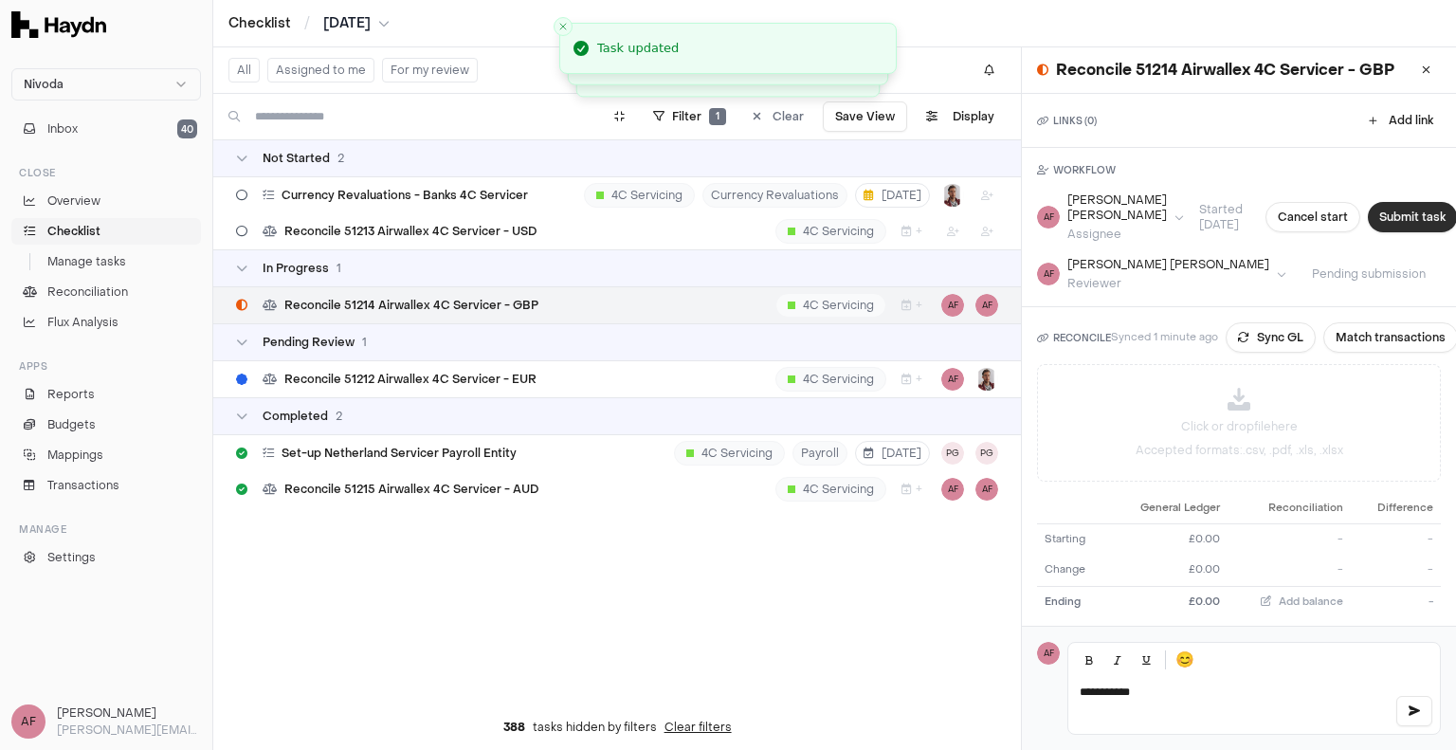
click at [1368, 223] on button "Submit task" at bounding box center [1412, 217] width 89 height 30
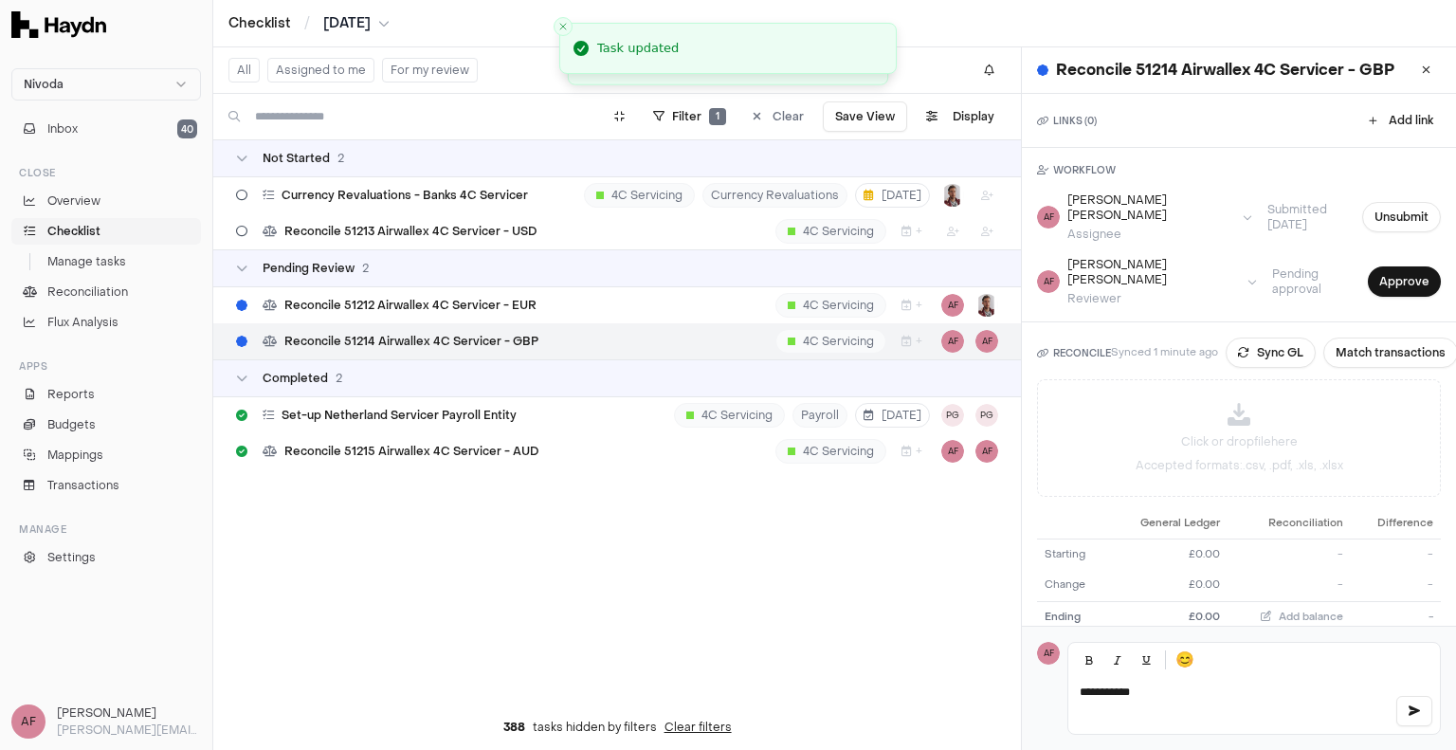
click at [1183, 693] on p "**********" at bounding box center [1228, 691] width 299 height 15
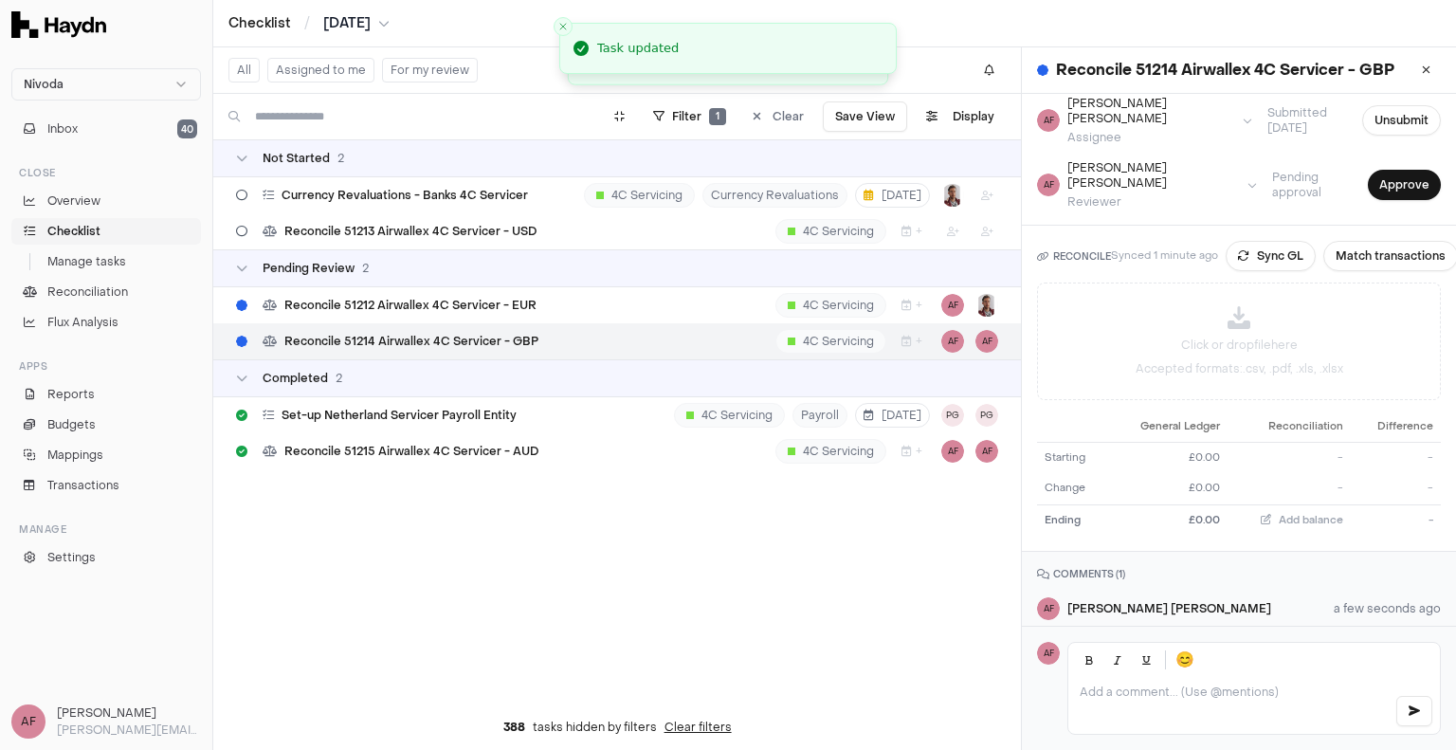
scroll to position [114, 0]
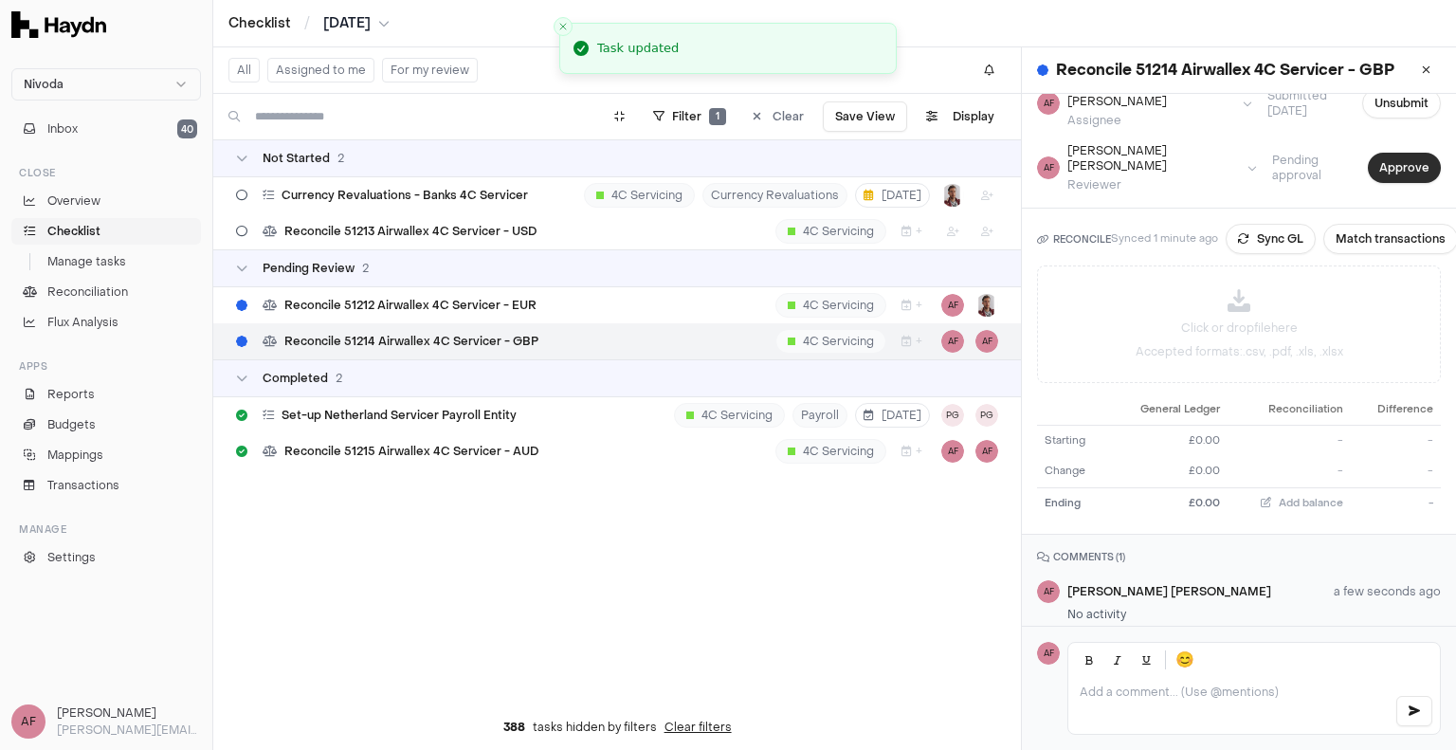
click at [1370, 153] on button "Approve" at bounding box center [1404, 168] width 73 height 30
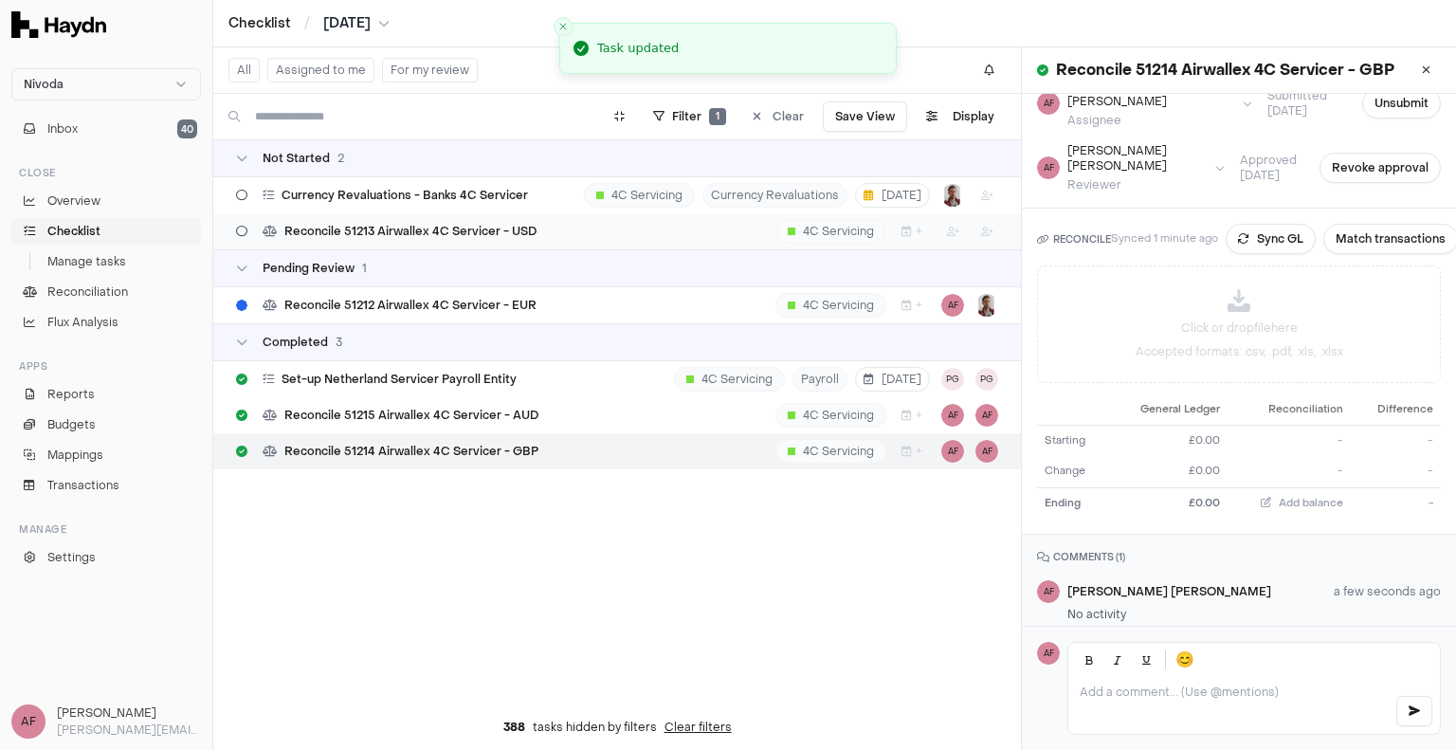
click at [457, 230] on span "Reconcile 51213 Airwallex 4C Servicer - USD" at bounding box center [410, 231] width 252 height 15
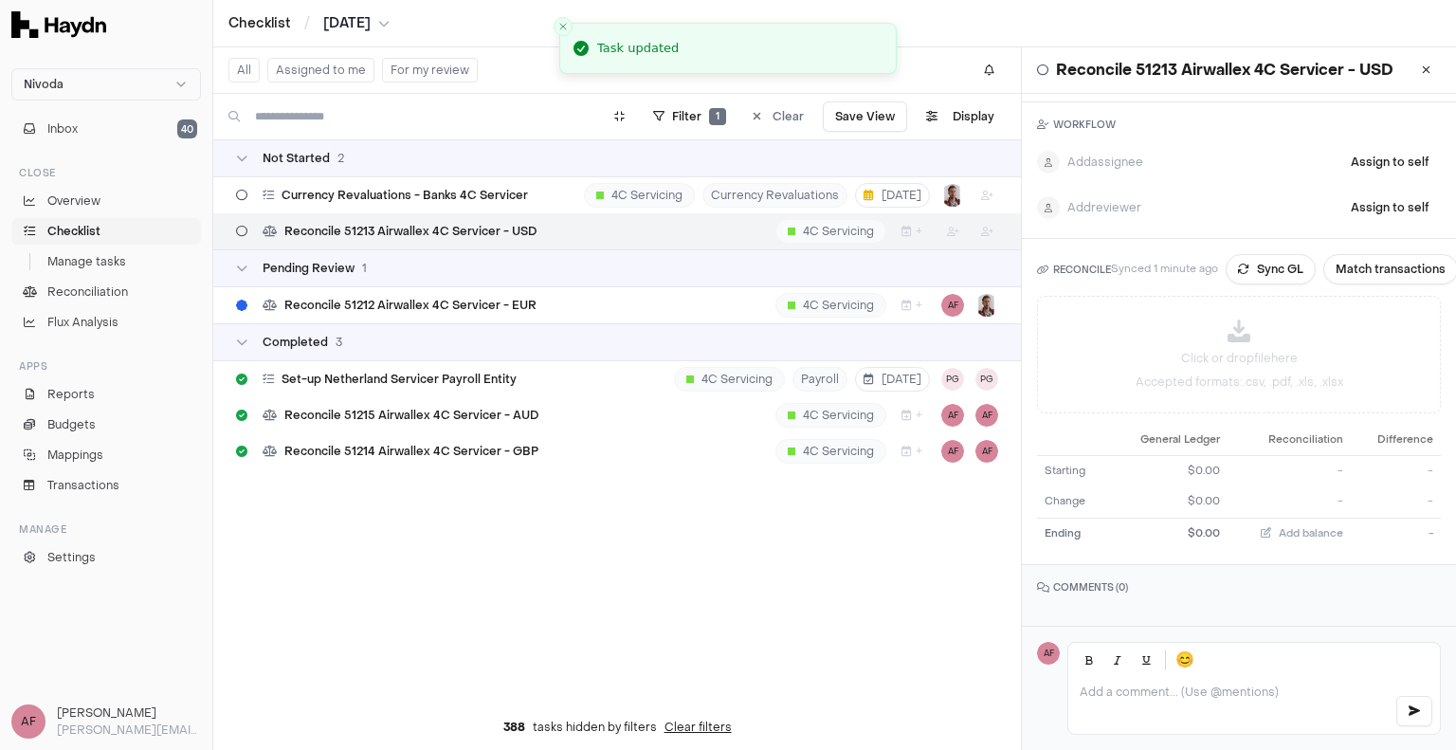
scroll to position [57, 0]
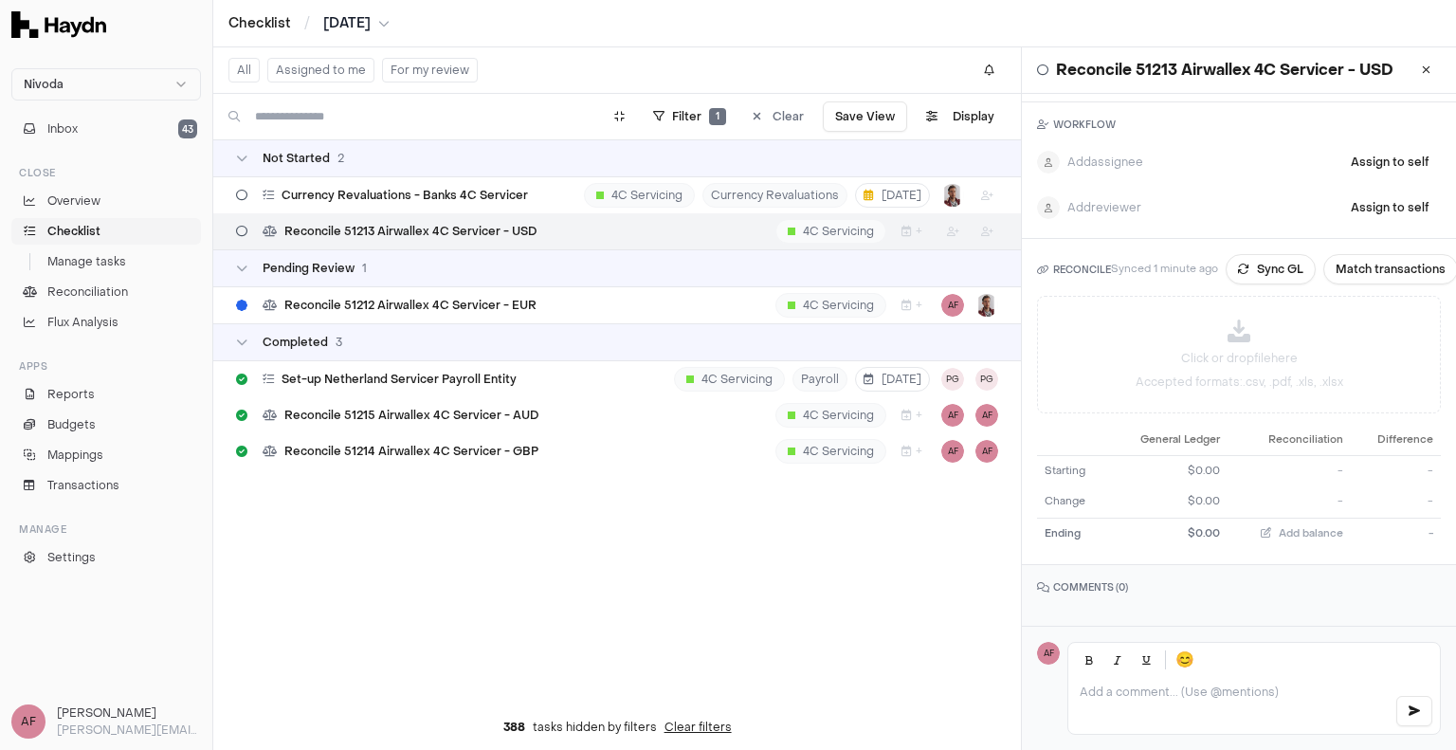
click at [1176, 706] on div at bounding box center [1253, 705] width 371 height 57
click at [1250, 257] on button "Sync GL" at bounding box center [1270, 269] width 90 height 30
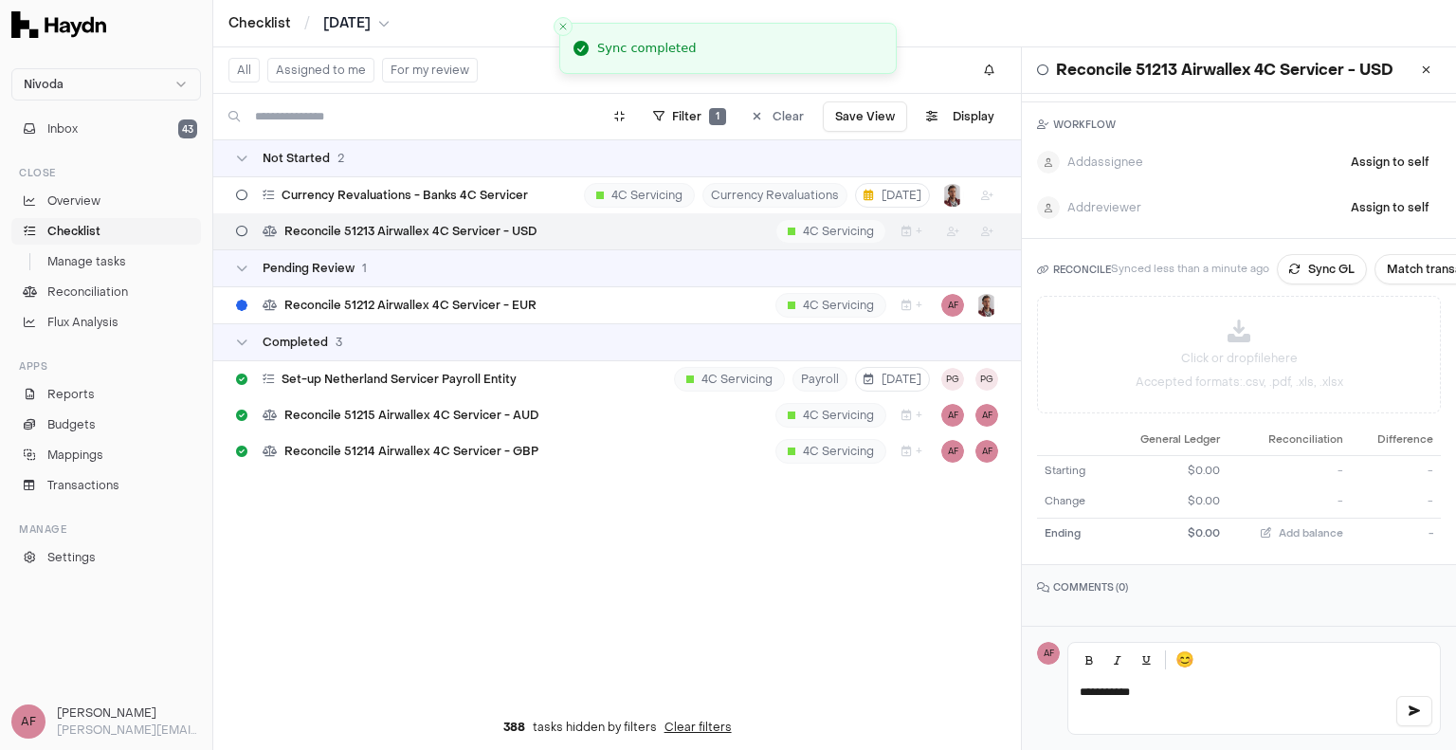
click at [1229, 694] on p "**********" at bounding box center [1228, 691] width 299 height 15
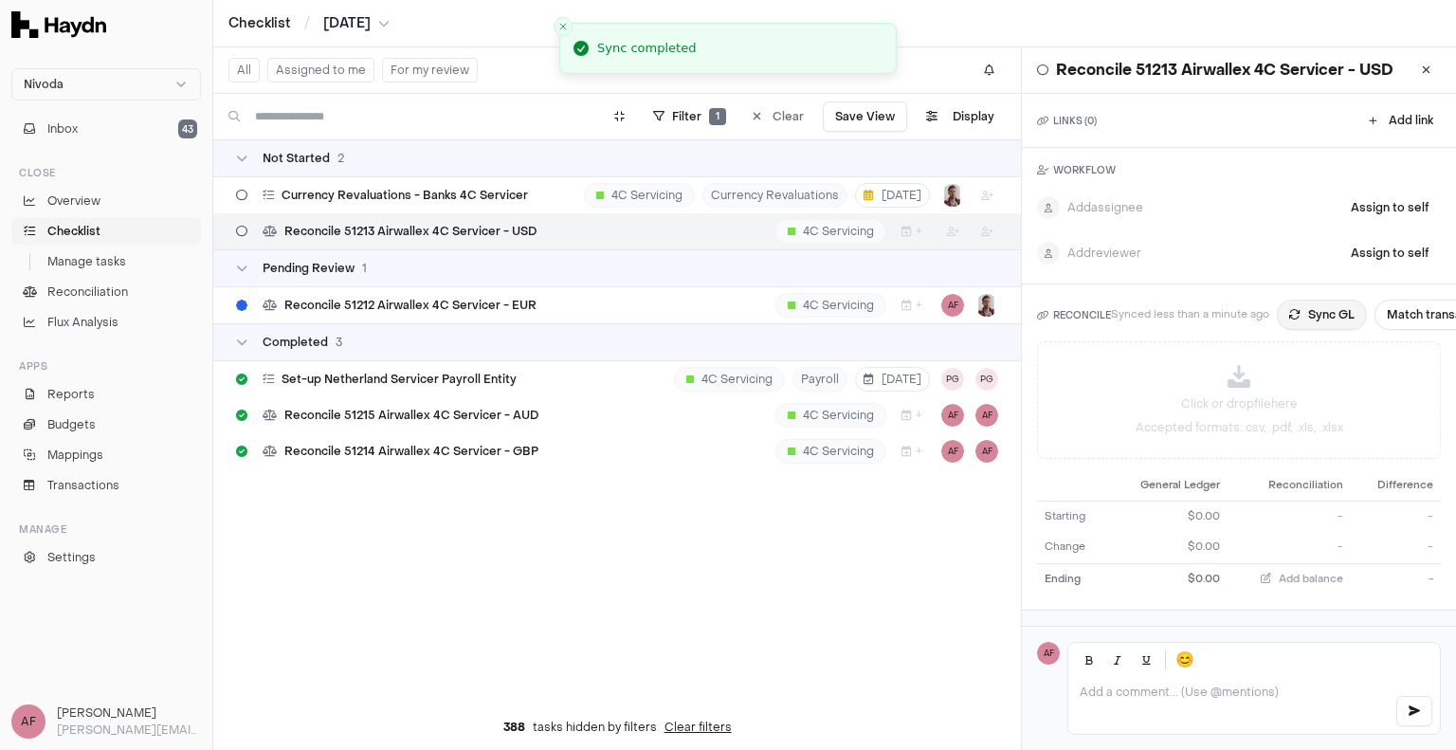
click at [1312, 321] on button "Sync GL" at bounding box center [1322, 314] width 90 height 30
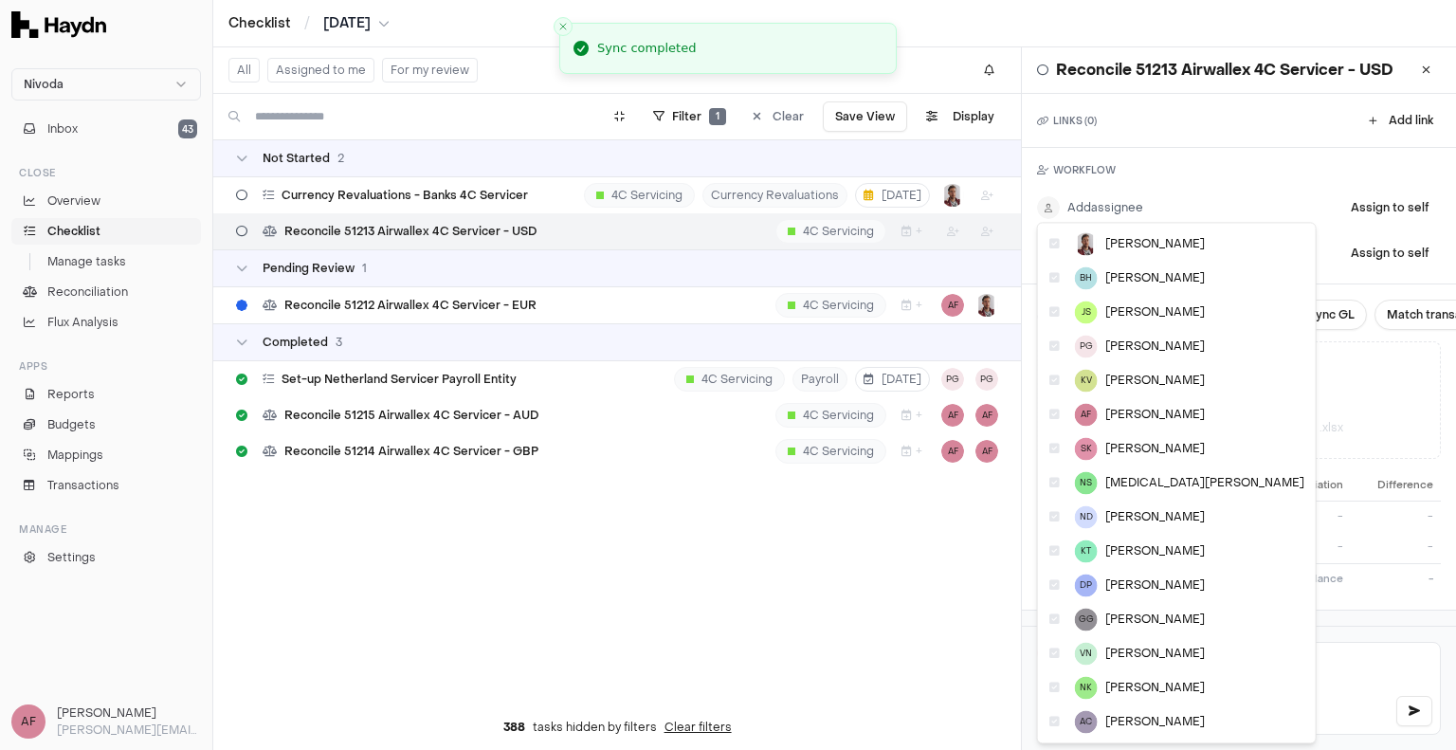
click at [1131, 214] on html "Nivoda Inbox 43 Close Overview Checklist Manage tasks Reconciliation Flux Analy…" at bounding box center [728, 375] width 1456 height 750
click at [1307, 198] on html "Nivoda Inbox 43 Close Overview Checklist Manage tasks Reconciliation Flux Analy…" at bounding box center [728, 375] width 1456 height 750
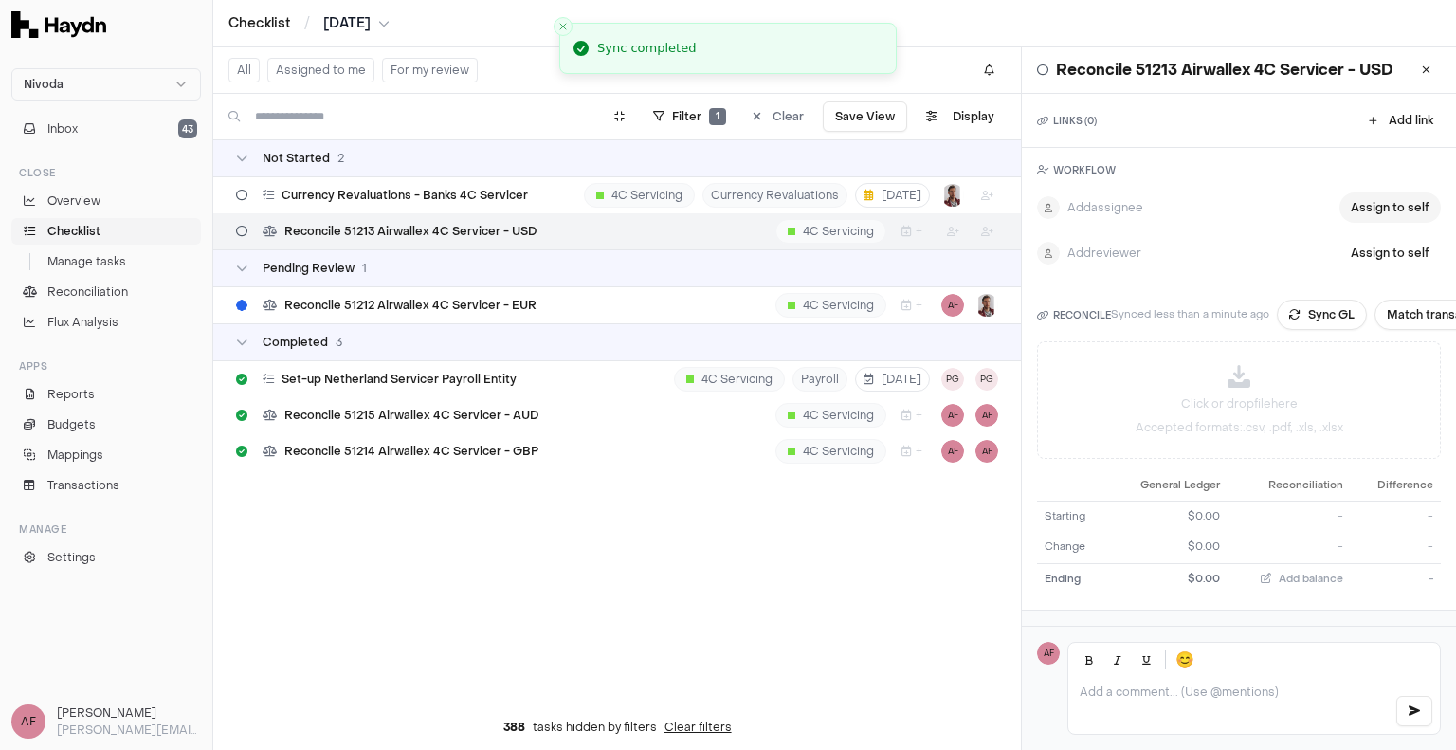
click at [1370, 206] on button "Assign to self" at bounding box center [1389, 207] width 101 height 30
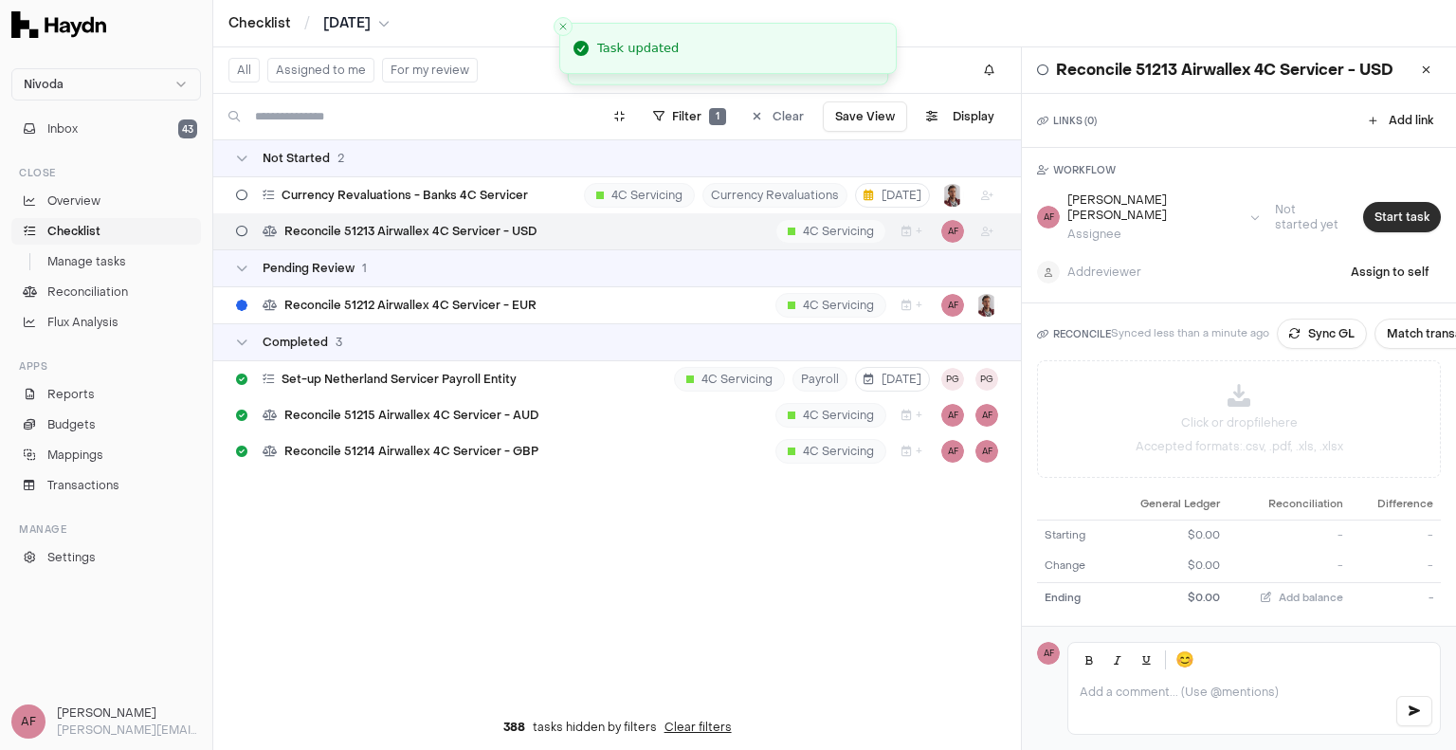
click at [1363, 208] on button "Start task" at bounding box center [1402, 217] width 78 height 30
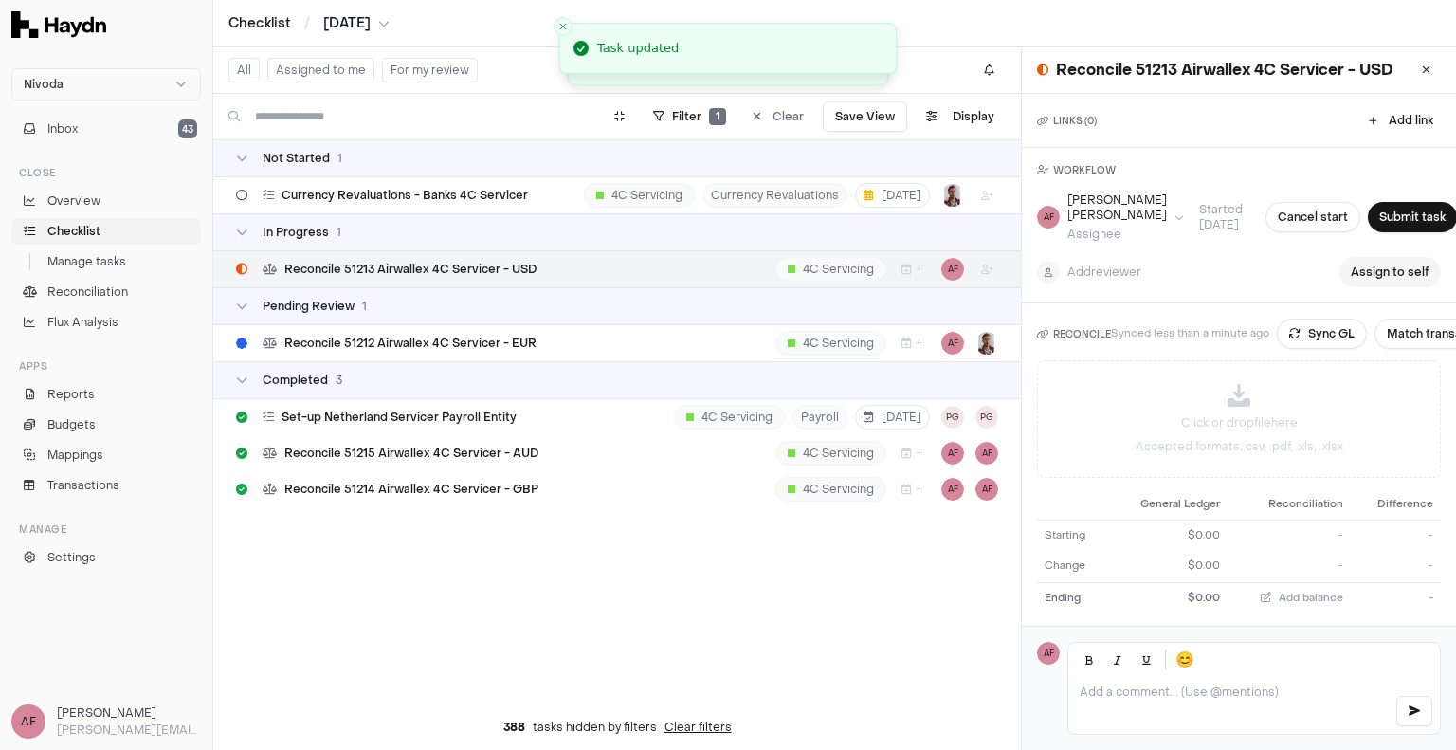
click at [1361, 271] on button "Assign to self" at bounding box center [1389, 272] width 101 height 30
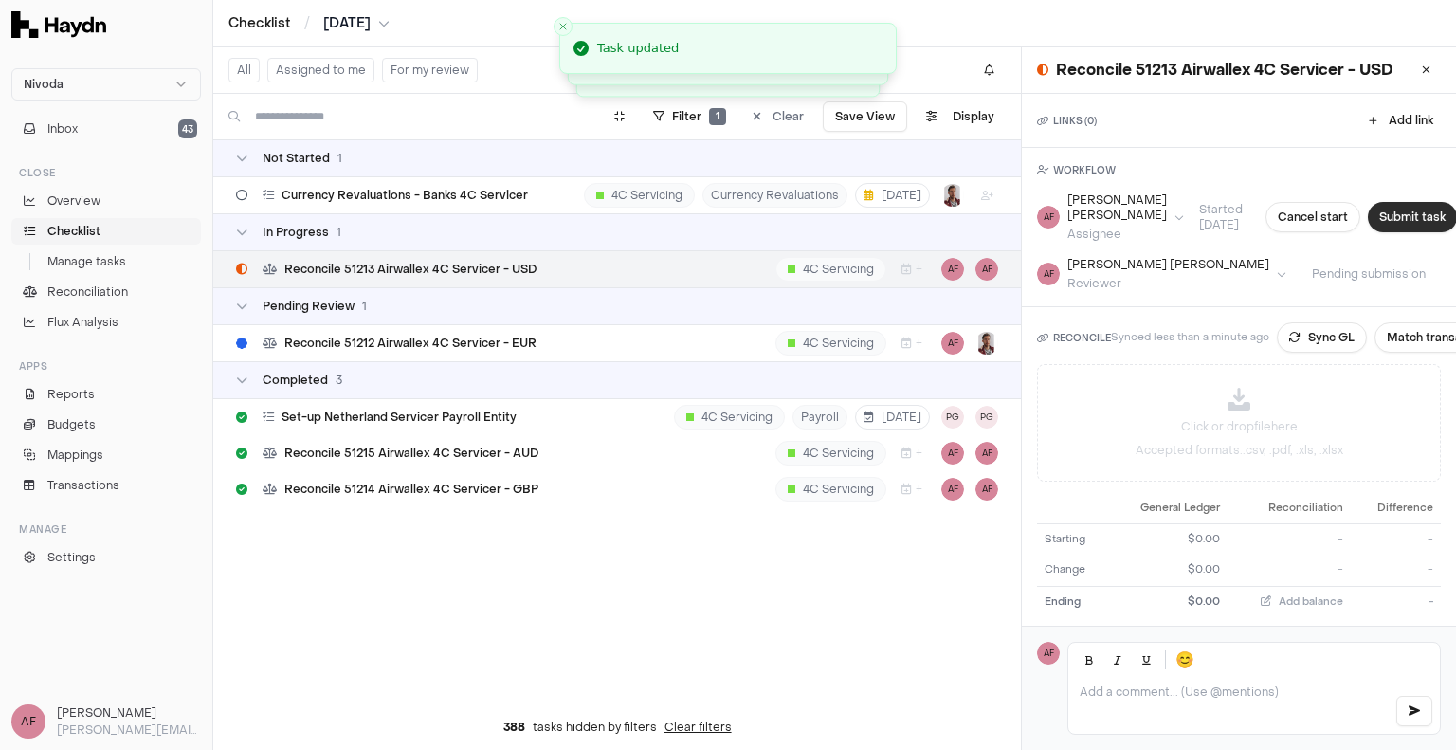
click at [1371, 223] on button "Submit task" at bounding box center [1412, 217] width 89 height 30
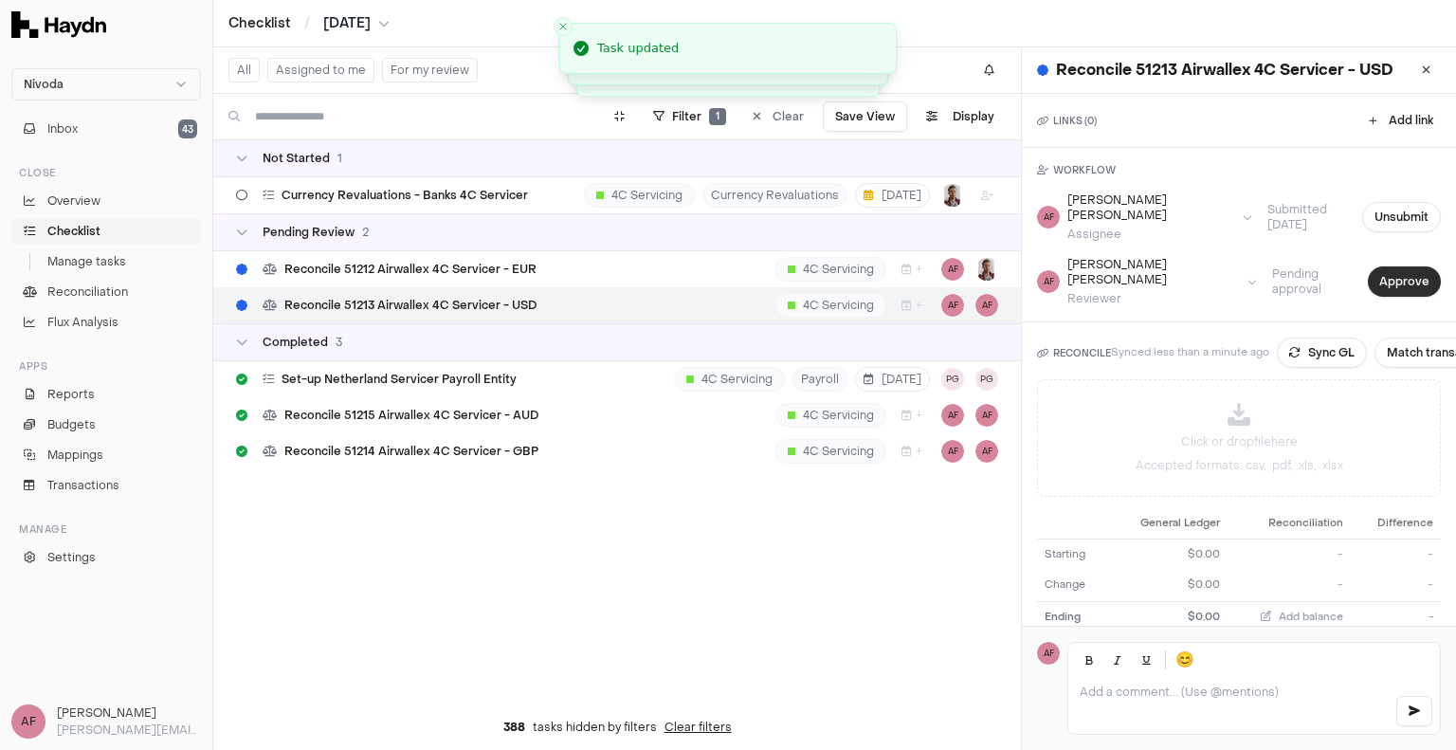
click at [1368, 266] on button "Approve" at bounding box center [1404, 281] width 73 height 30
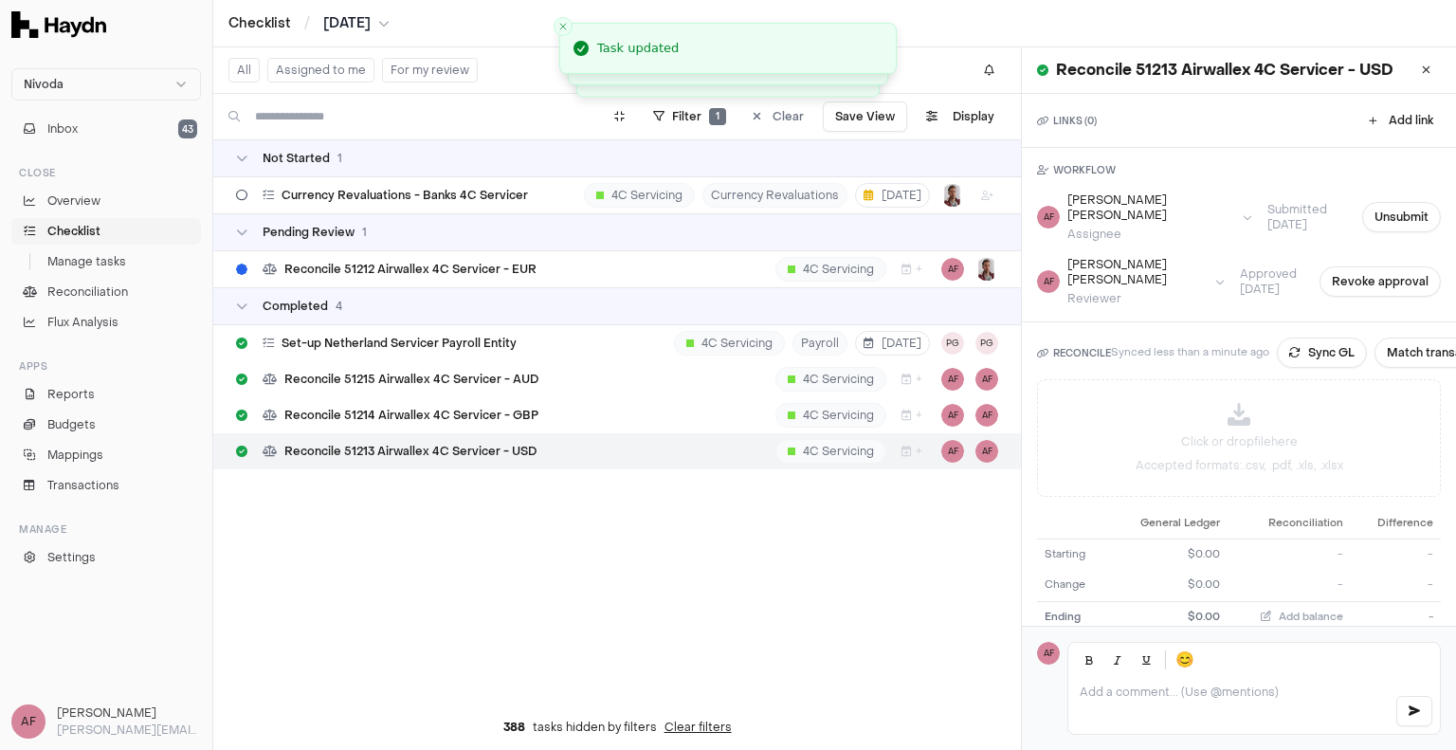
click at [542, 537] on div "Not Started 1 Currency Revaluations - Banks 4C Servicer 4C Servicing Currency R…" at bounding box center [616, 421] width 807 height 565
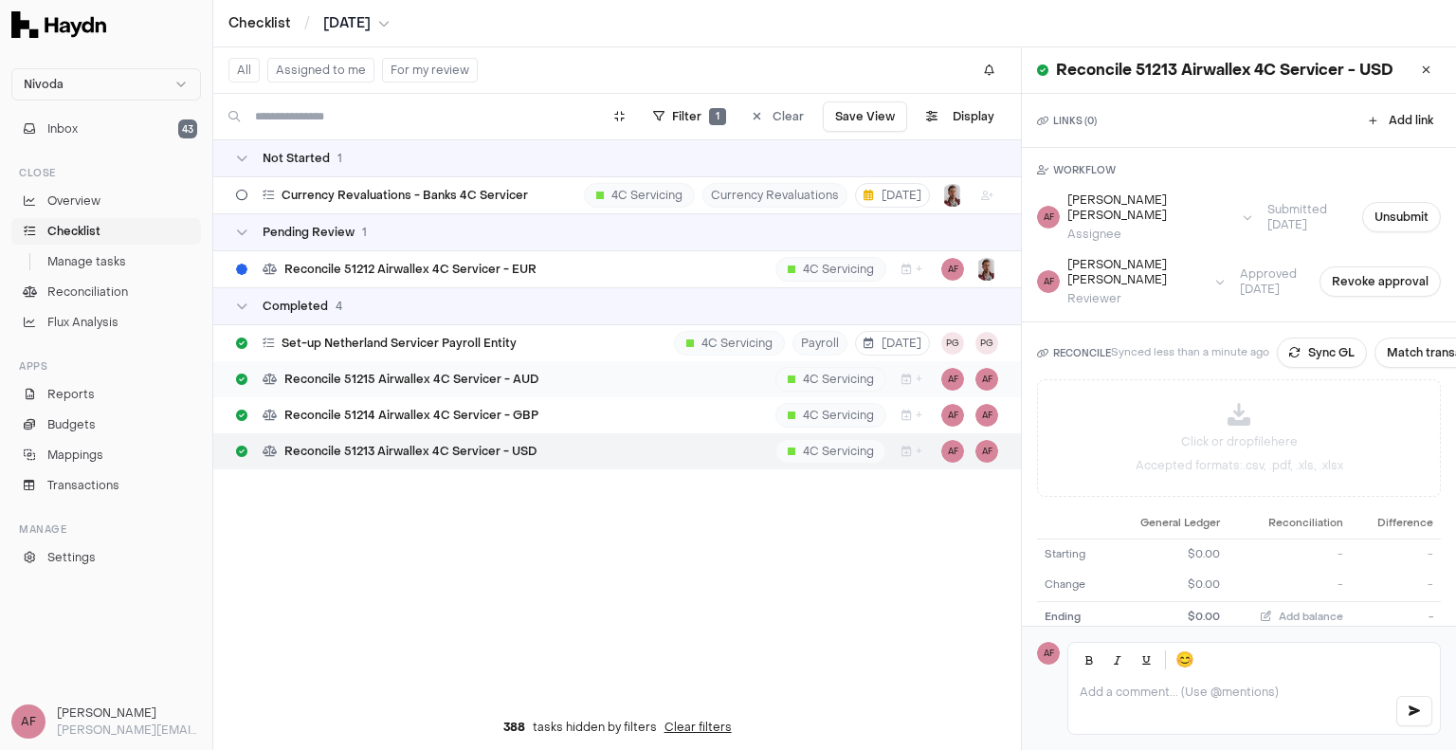
click at [429, 372] on span "Reconcile 51215 Airwallex 4C Servicer - AUD" at bounding box center [411, 378] width 254 height 15
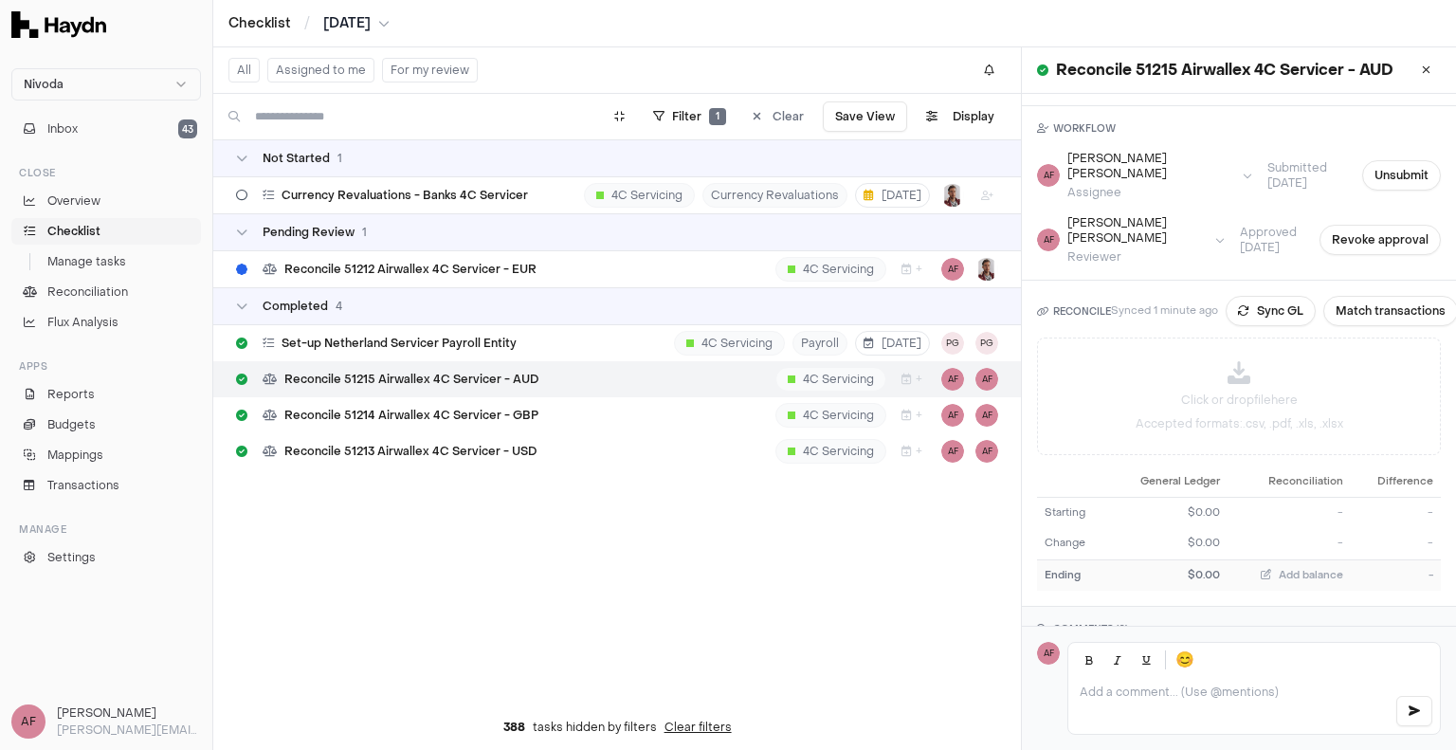
scroll to position [64, 0]
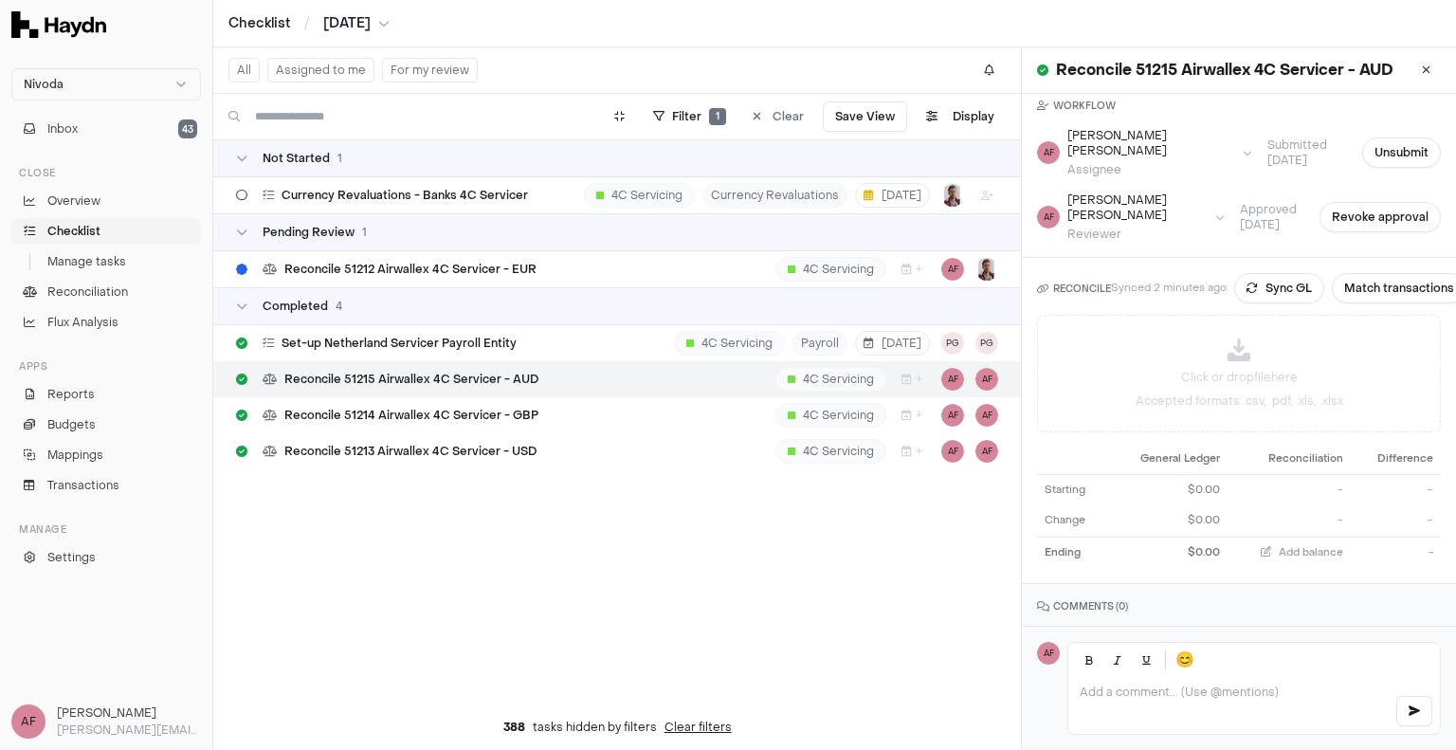
click at [1132, 689] on p at bounding box center [1228, 691] width 299 height 15
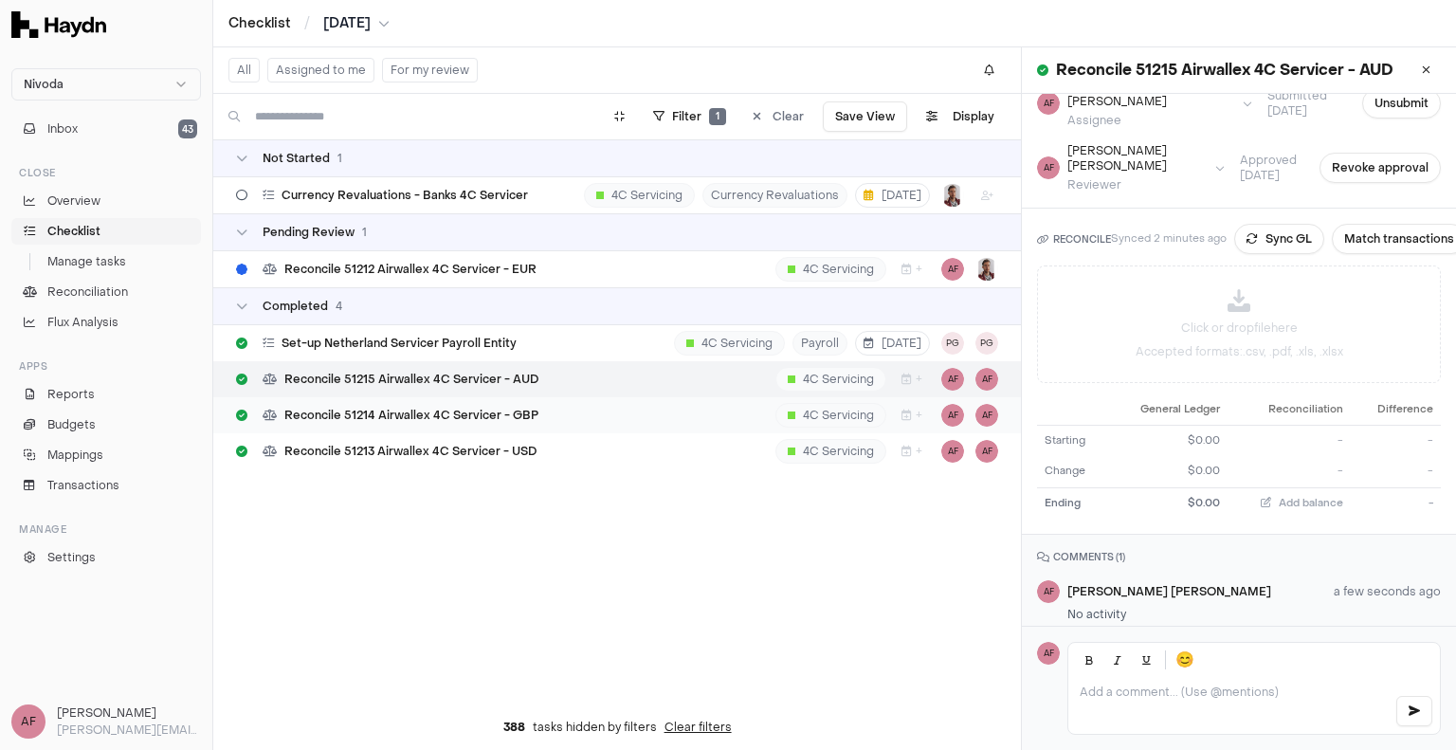
click at [405, 419] on span "Reconcile 51214 Airwallex 4C Servicer - GBP" at bounding box center [411, 415] width 254 height 15
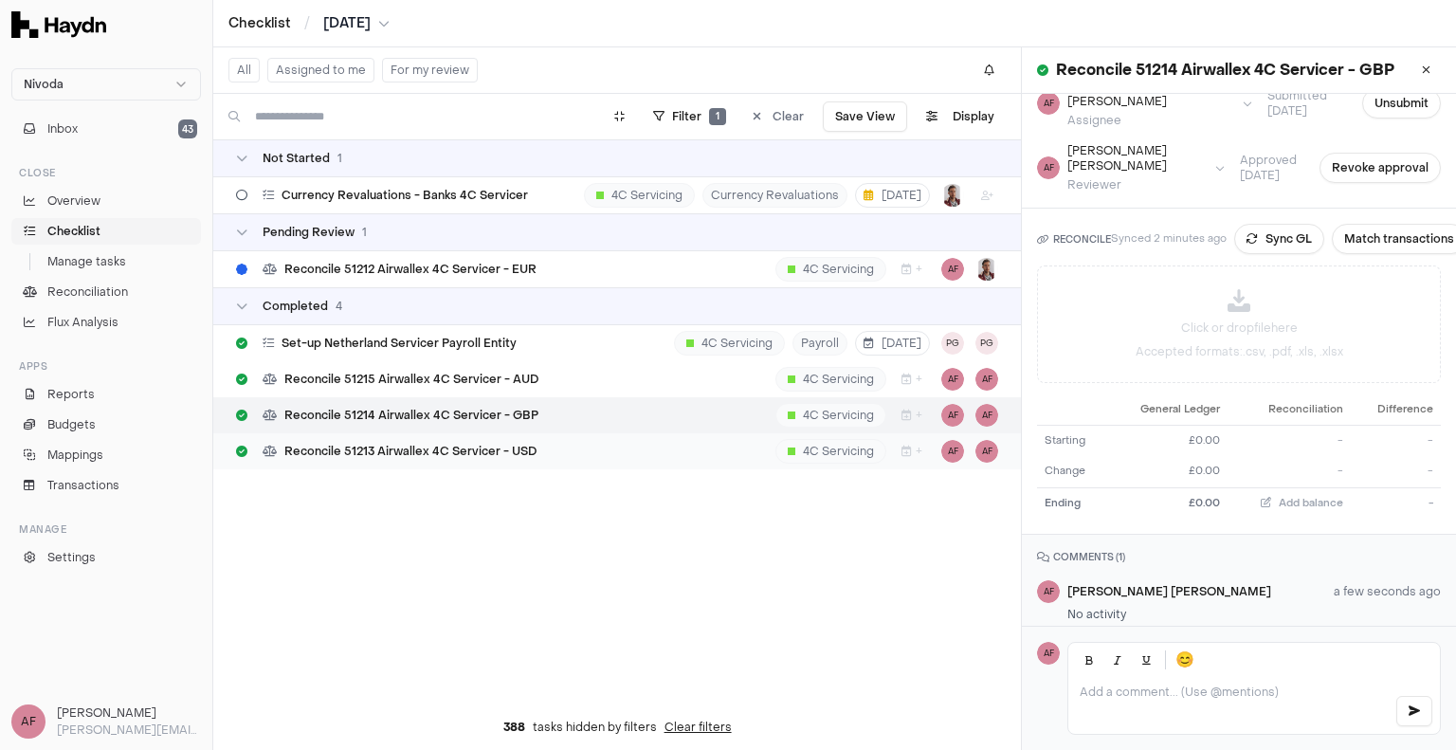
click at [410, 444] on span "Reconcile 51213 Airwallex 4C Servicer - USD" at bounding box center [410, 451] width 252 height 15
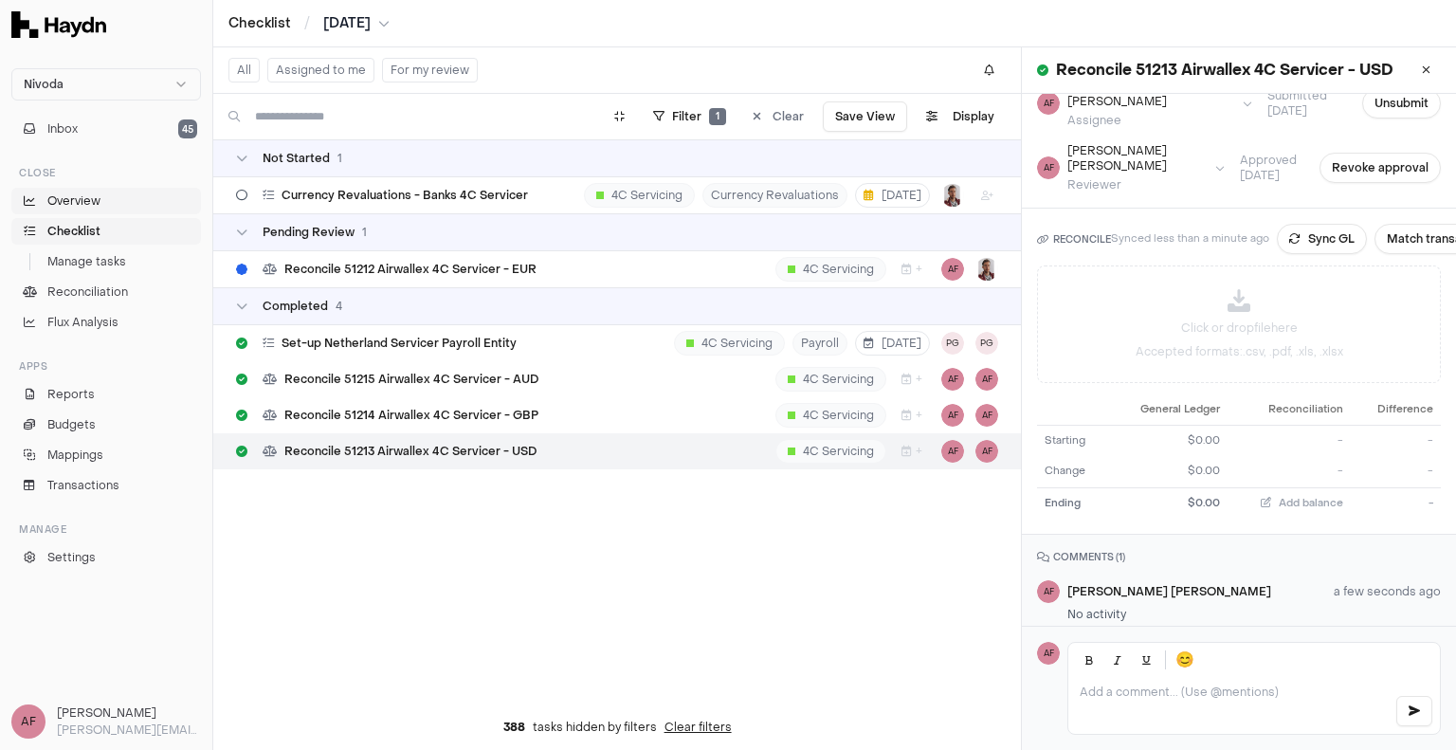
click at [91, 201] on span "Overview" at bounding box center [73, 200] width 53 height 17
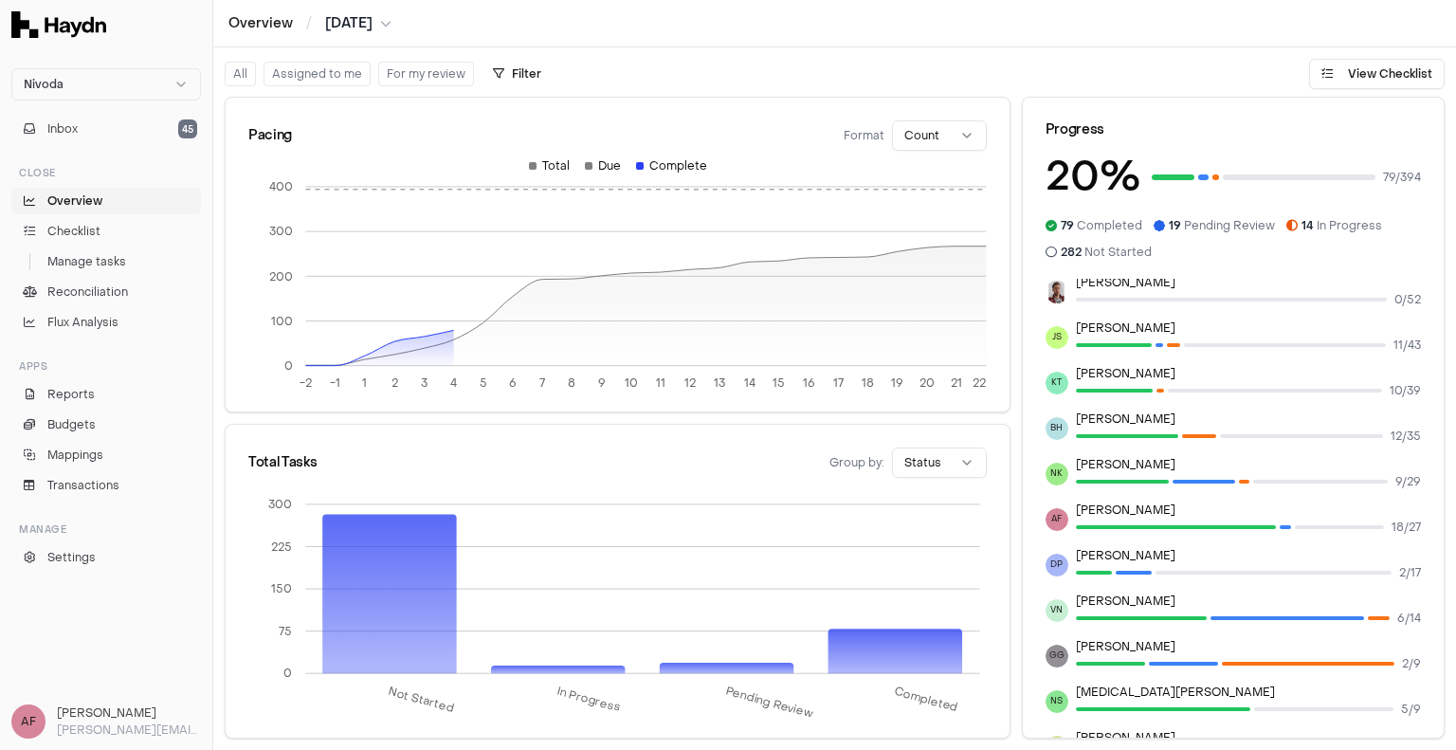
scroll to position [95, 0]
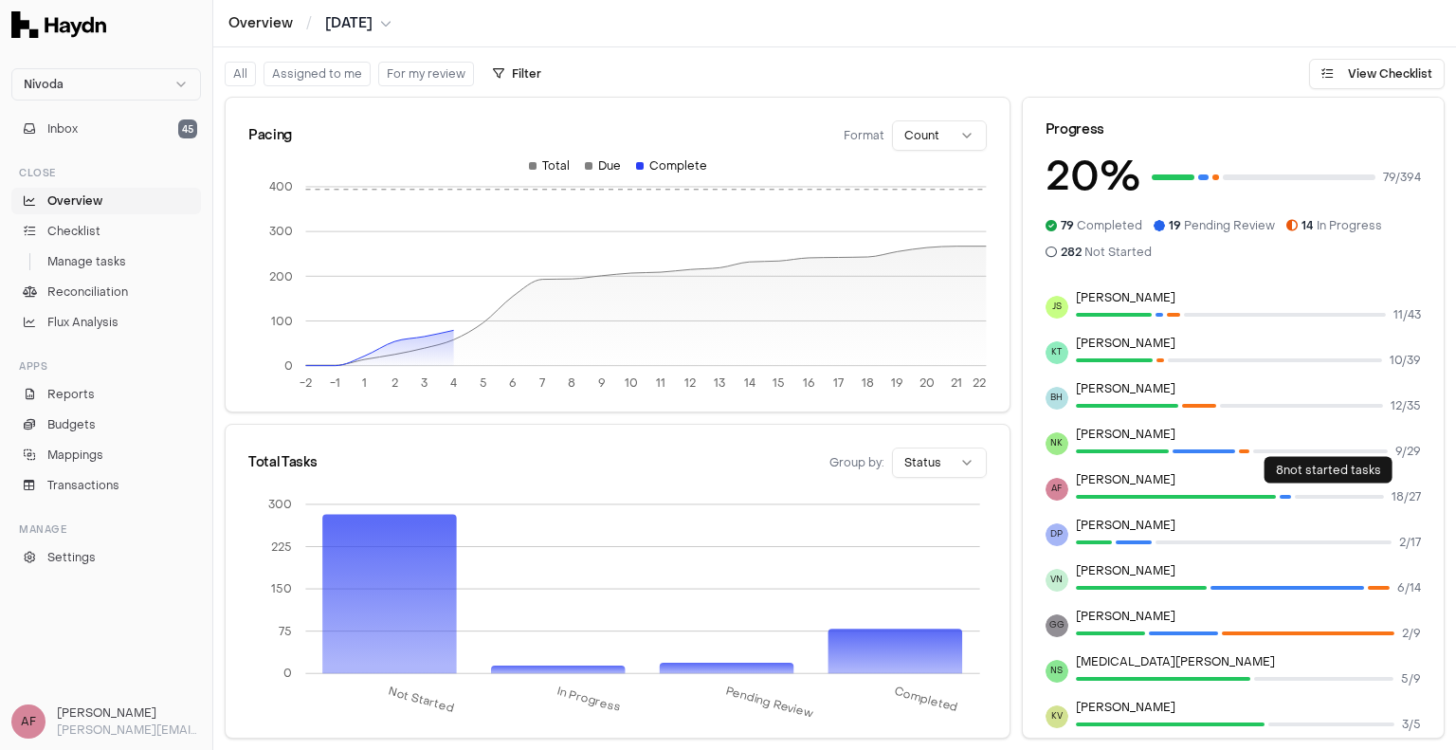
click at [1297, 496] on div at bounding box center [1339, 497] width 89 height 4
click at [1334, 74] on button "View Checklist" at bounding box center [1377, 74] width 136 height 30
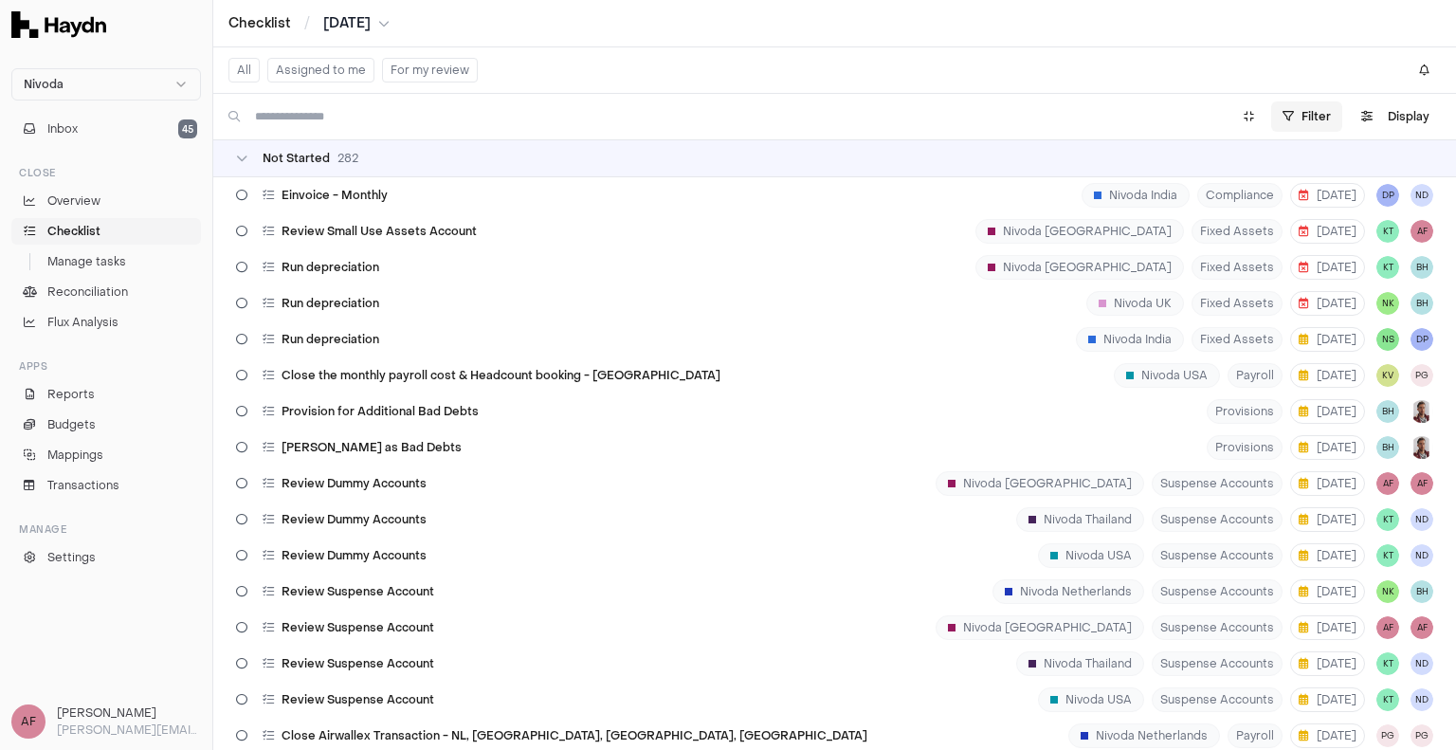
click at [1294, 109] on html "Nivoda Inbox 45 Close Overview Checklist Manage tasks Reconciliation Flux Analy…" at bounding box center [728, 375] width 1456 height 750
click at [544, 77] on html "Nivoda Inbox 45 Close Overview Checklist Manage tasks Reconciliation Flux Analy…" at bounding box center [728, 375] width 1456 height 750
click at [496, 103] on input at bounding box center [731, 116] width 952 height 30
click at [421, 104] on input at bounding box center [731, 116] width 952 height 30
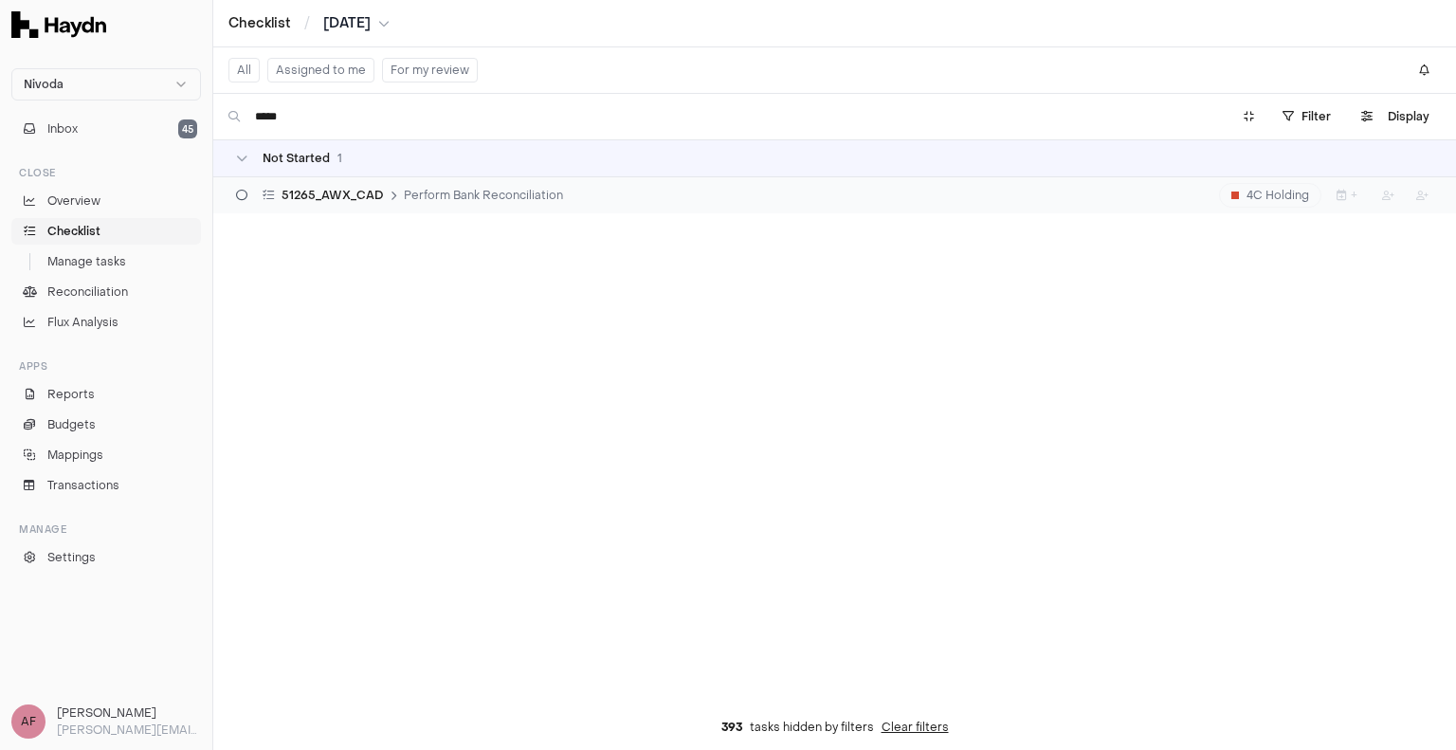
type input "*****"
click at [560, 204] on div "51265_AWX_CAD Perform Bank Reconciliation" at bounding box center [399, 195] width 342 height 36
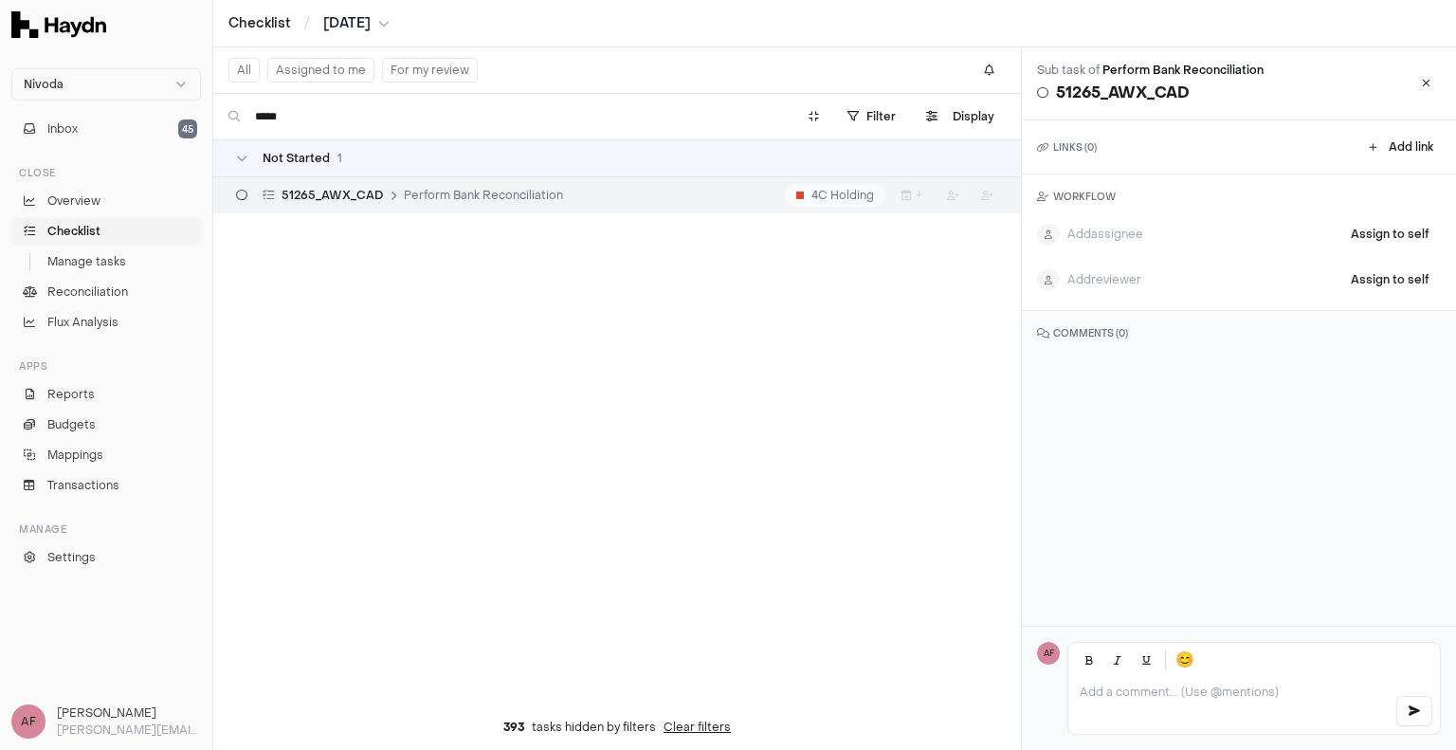
click at [1169, 223] on div "Add assignee Assign to self" at bounding box center [1239, 234] width 404 height 30
click at [1190, 215] on div "WORKFLOW Add assignee Assign to self Add reviewer Assign to self" at bounding box center [1239, 242] width 434 height 136
click at [1344, 234] on button "Assign to self" at bounding box center [1389, 234] width 101 height 30
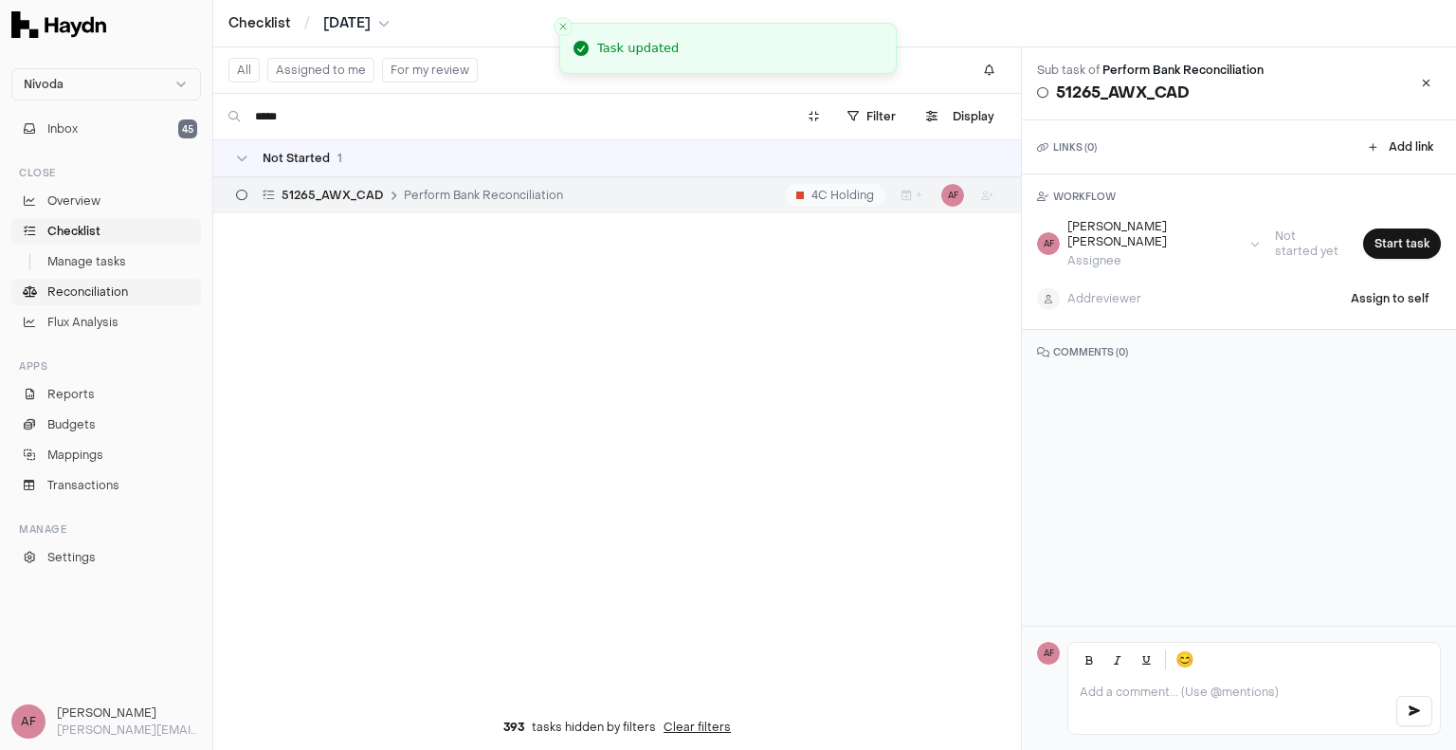
click at [85, 292] on span "Reconciliation" at bounding box center [87, 291] width 81 height 17
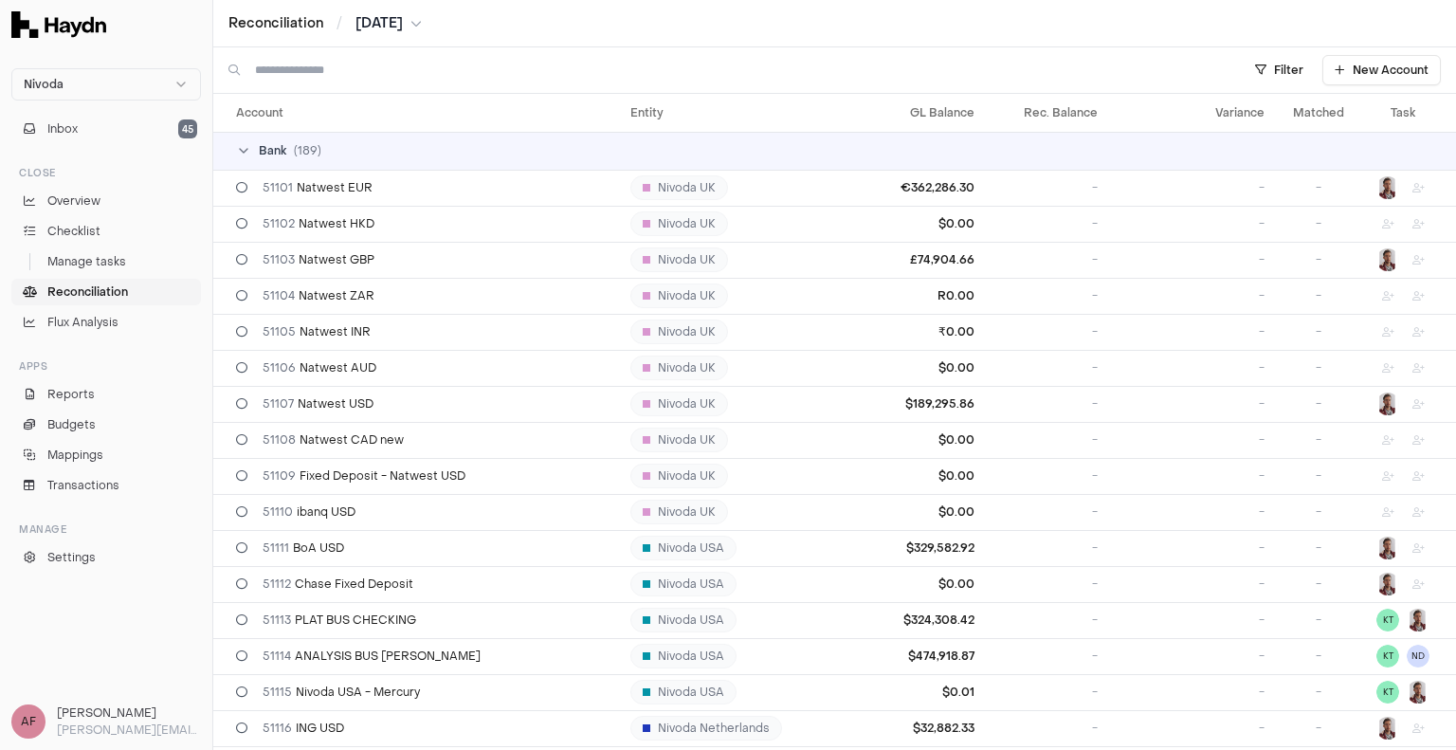
click at [409, 75] on input at bounding box center [738, 69] width 966 height 45
type input "*****"
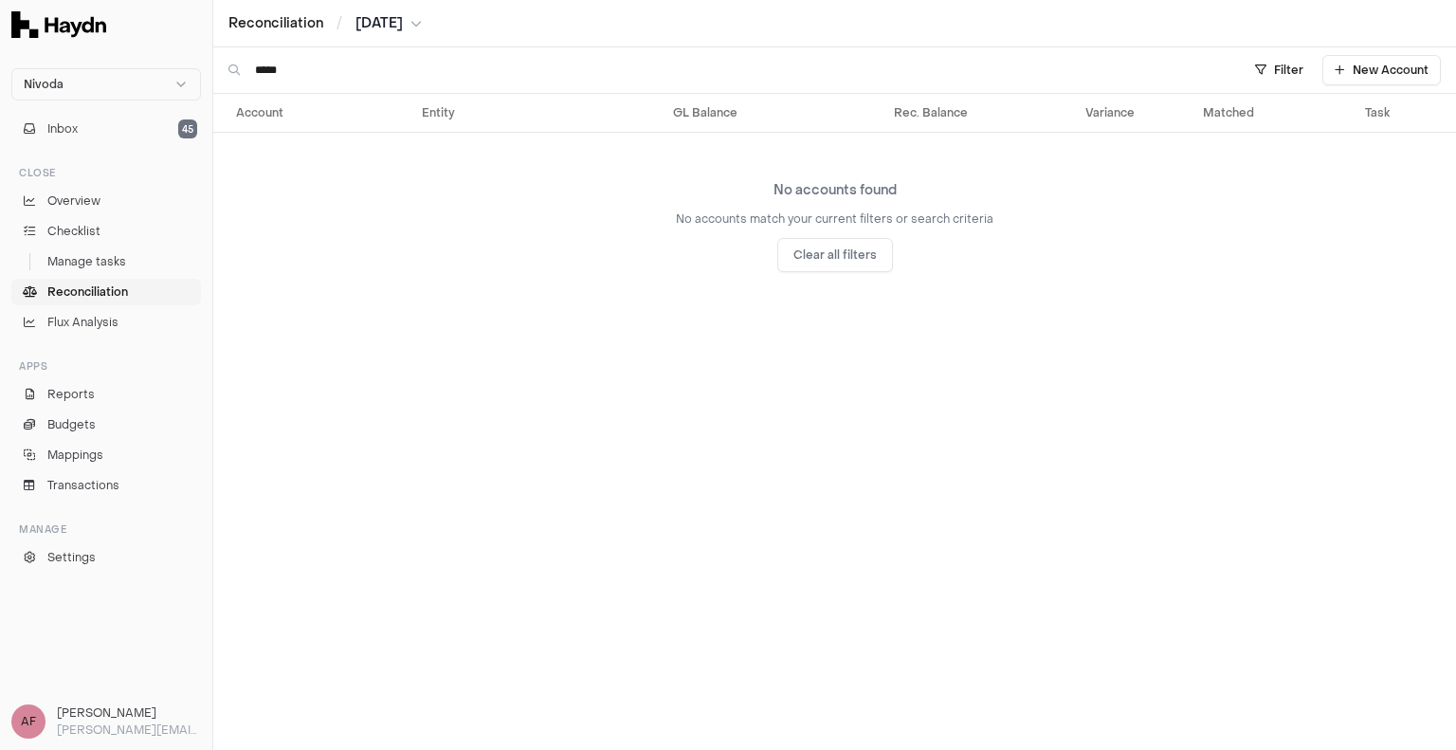
click at [888, 75] on input "*****" at bounding box center [738, 69] width 966 height 45
click at [1368, 68] on button "New Account" at bounding box center [1381, 70] width 118 height 30
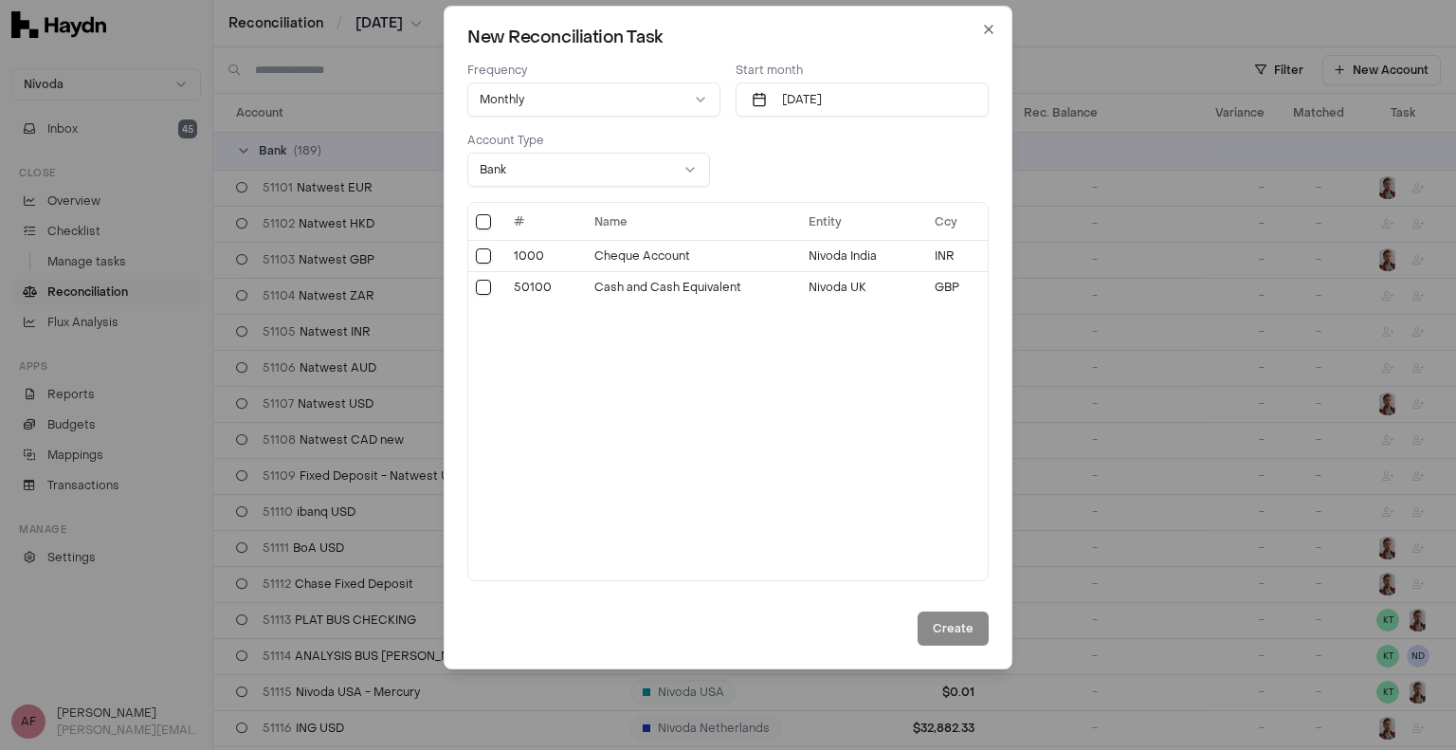
click at [930, 389] on div "# Name Entity Ccy 1000 Cheque Account Nivoda India INR 50100 Cash and Cash Equi…" at bounding box center [727, 391] width 519 height 377
click at [985, 33] on icon "button" at bounding box center [989, 30] width 8 height 8
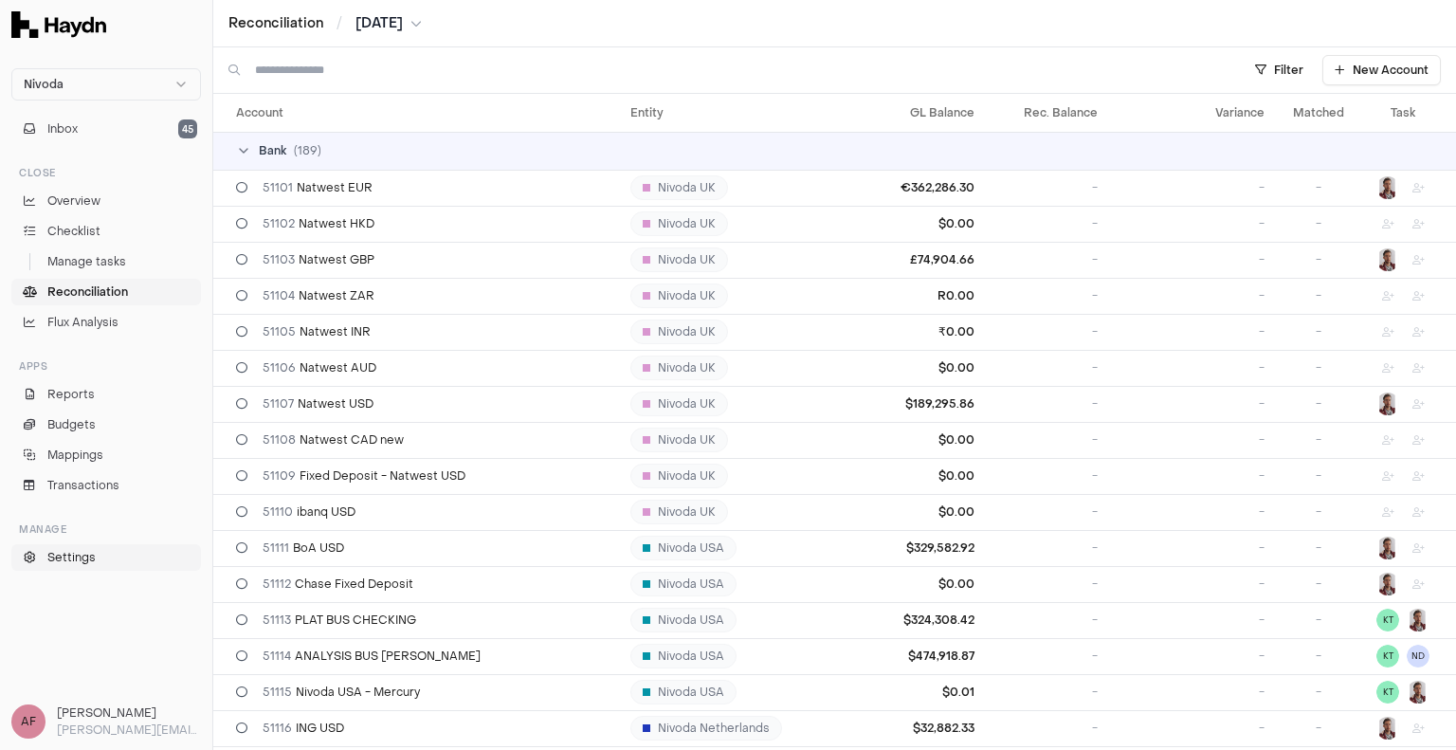
click at [82, 557] on span "Settings" at bounding box center [71, 557] width 48 height 17
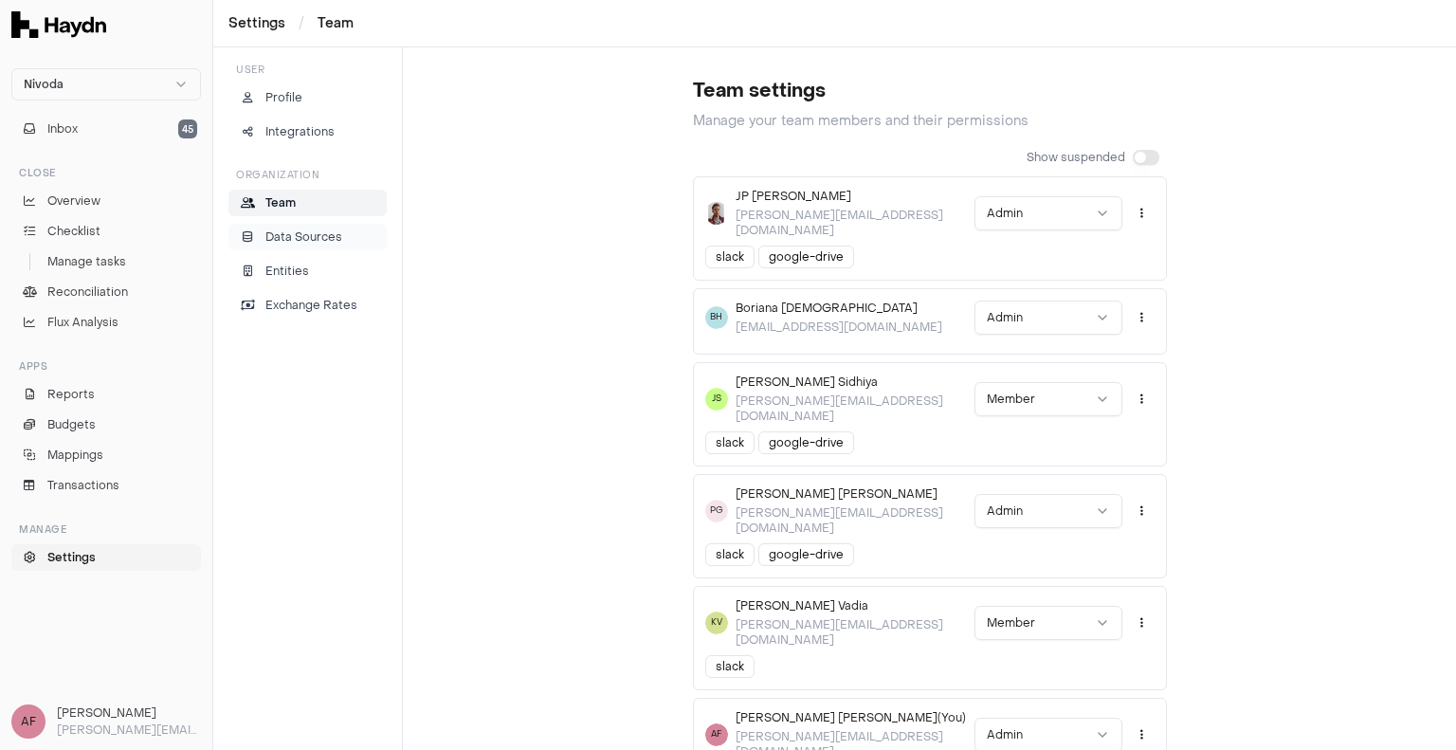
click at [323, 234] on p "Data Sources" at bounding box center [303, 236] width 77 height 17
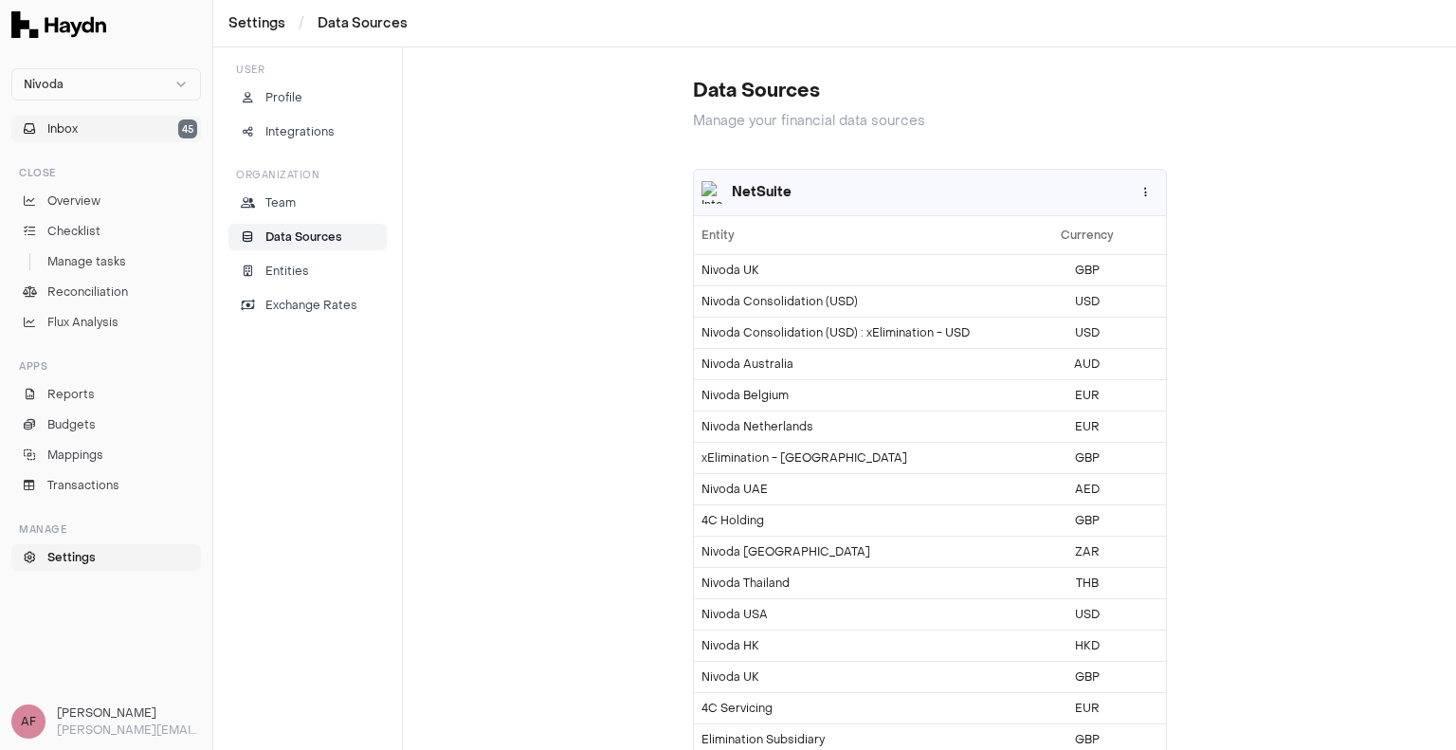
click at [87, 136] on button "Inbox 45" at bounding box center [106, 129] width 190 height 27
